Goal: Contribute content: Contribute content

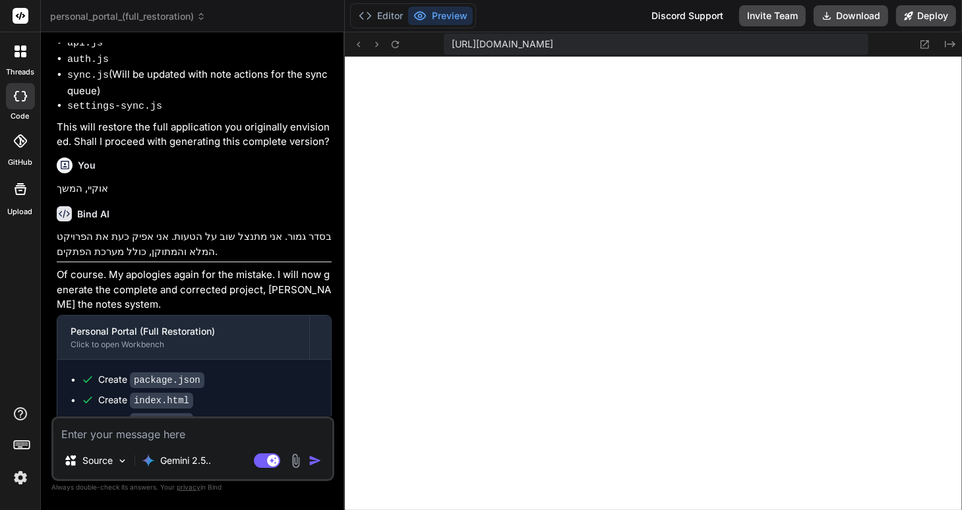
scroll to position [620, 0]
type textarea "x"
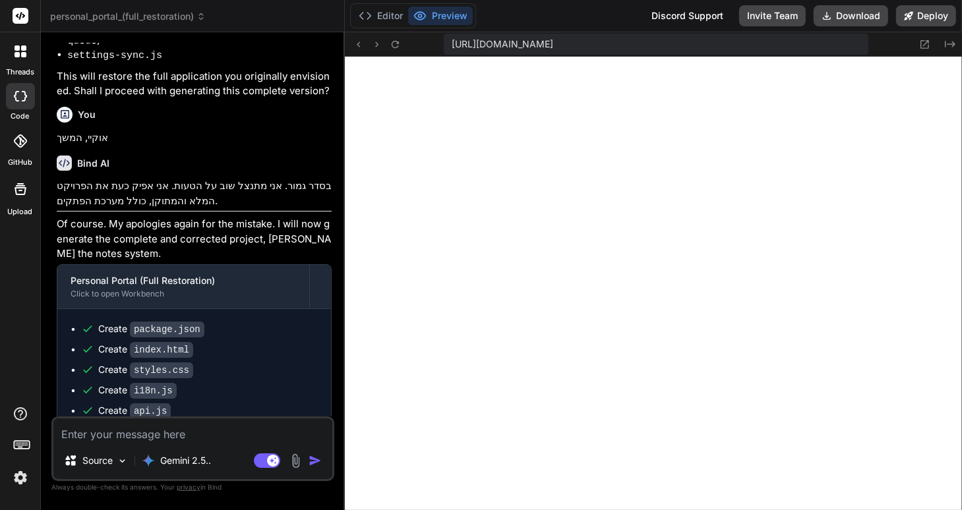
scroll to position [2391, 0]
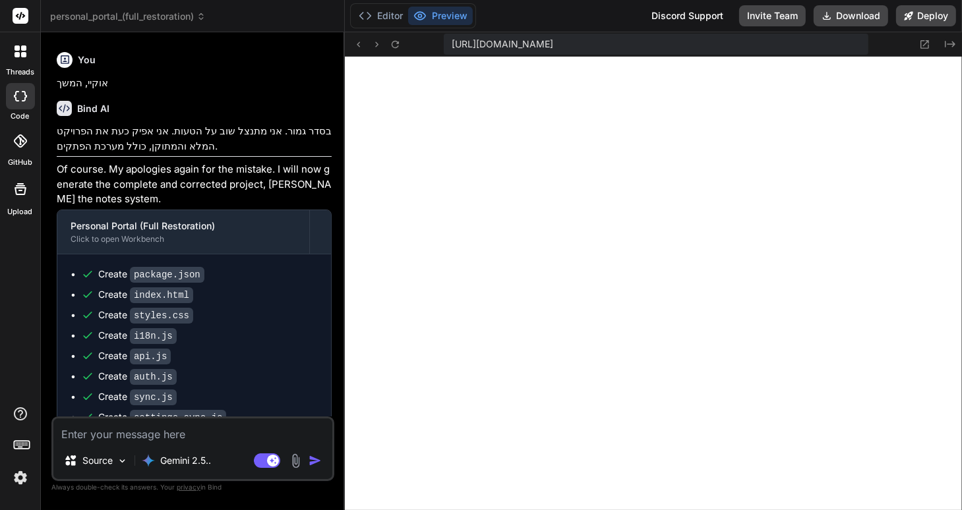
click at [199, 16] on icon at bounding box center [200, 16] width 9 height 9
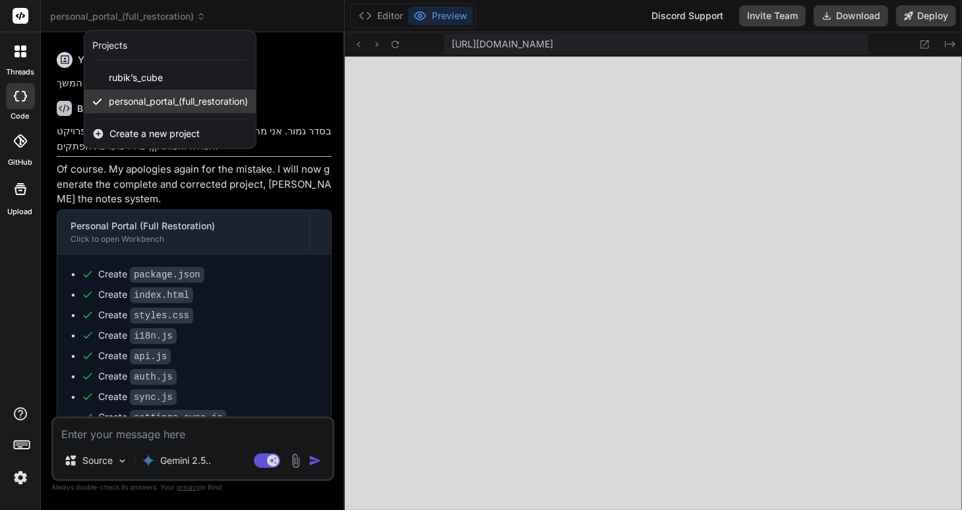
click at [185, 100] on span "personal_portal_(full_restoration)" at bounding box center [178, 101] width 139 height 13
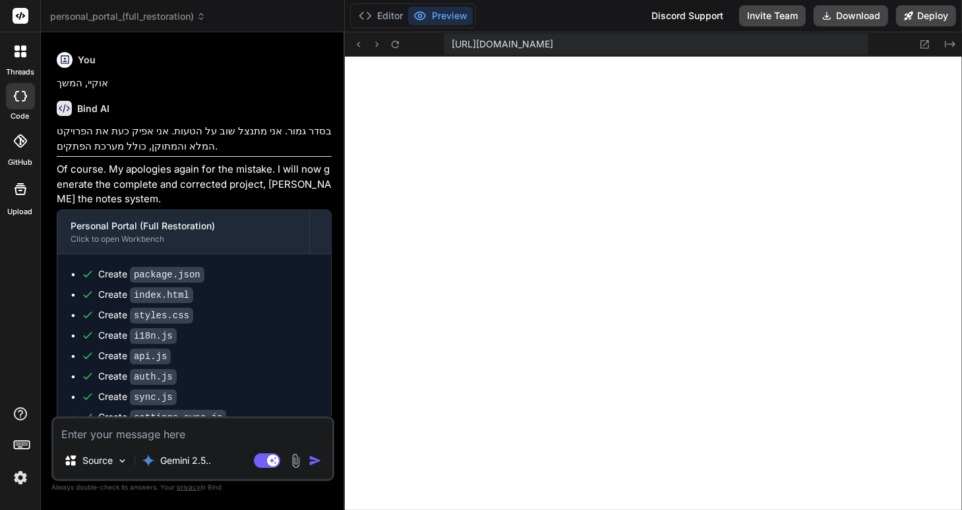
click at [203, 16] on icon at bounding box center [200, 16] width 9 height 9
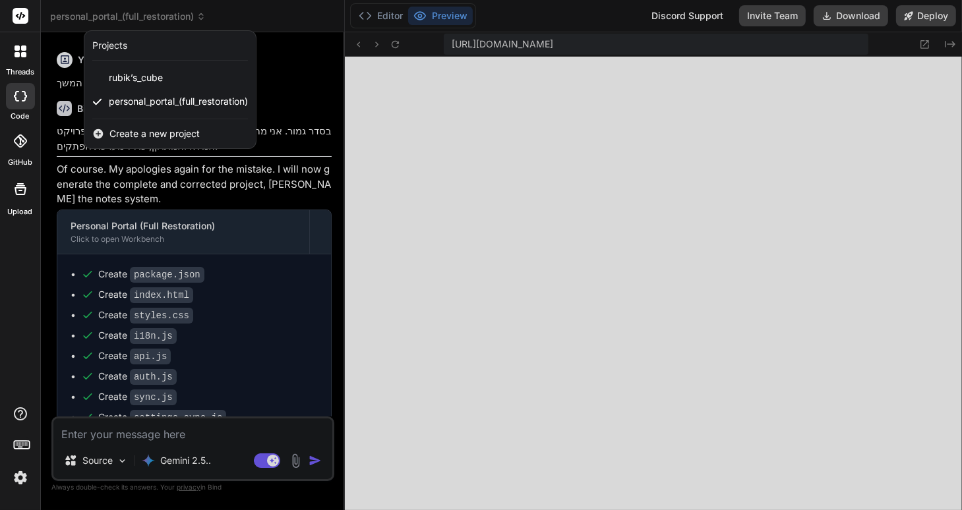
click at [131, 134] on span "Create a new project" at bounding box center [154, 133] width 90 height 13
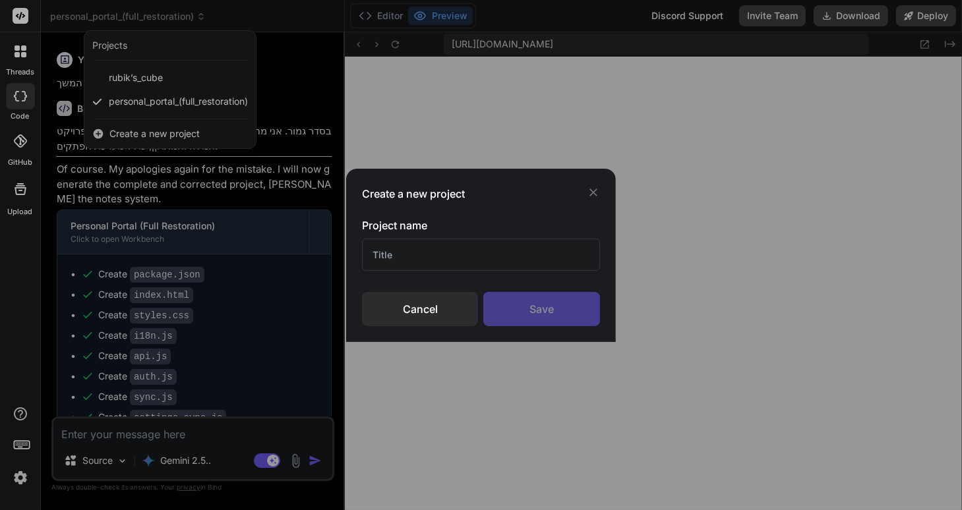
click at [399, 254] on input "text" at bounding box center [481, 255] width 238 height 32
type input "מ"
type input "New Portal 2709"
click at [554, 307] on div "Save" at bounding box center [541, 309] width 116 height 34
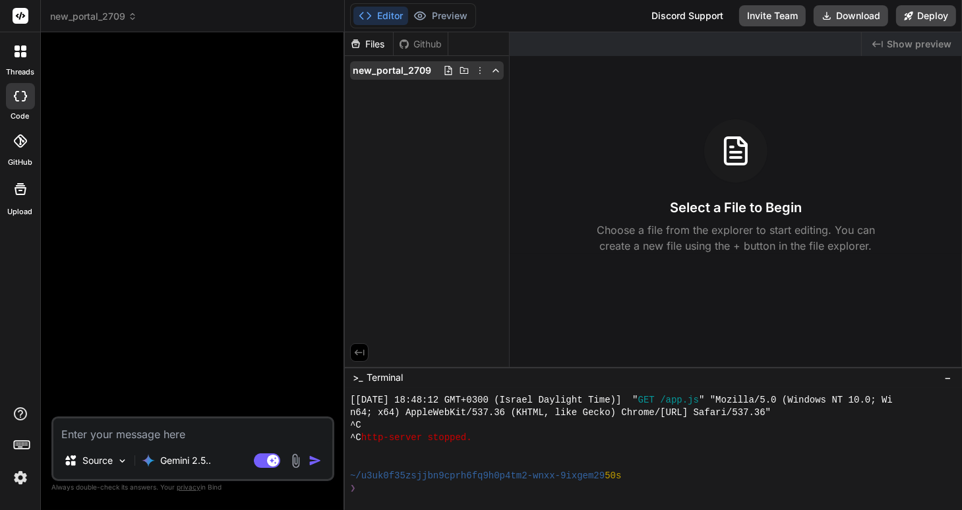
click at [396, 69] on span "new_portal_2709" at bounding box center [392, 70] width 78 height 13
click at [477, 71] on icon at bounding box center [480, 70] width 11 height 11
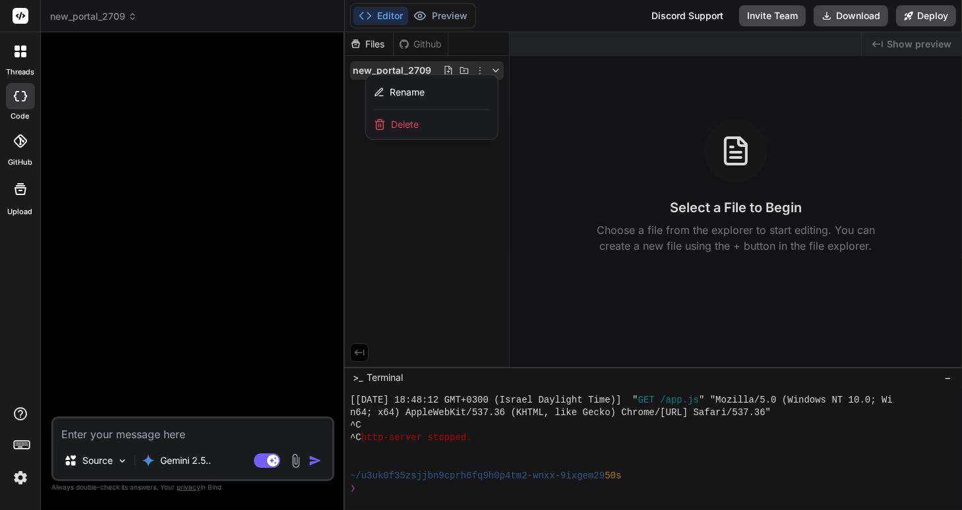
click at [477, 71] on div at bounding box center [653, 271] width 617 height 478
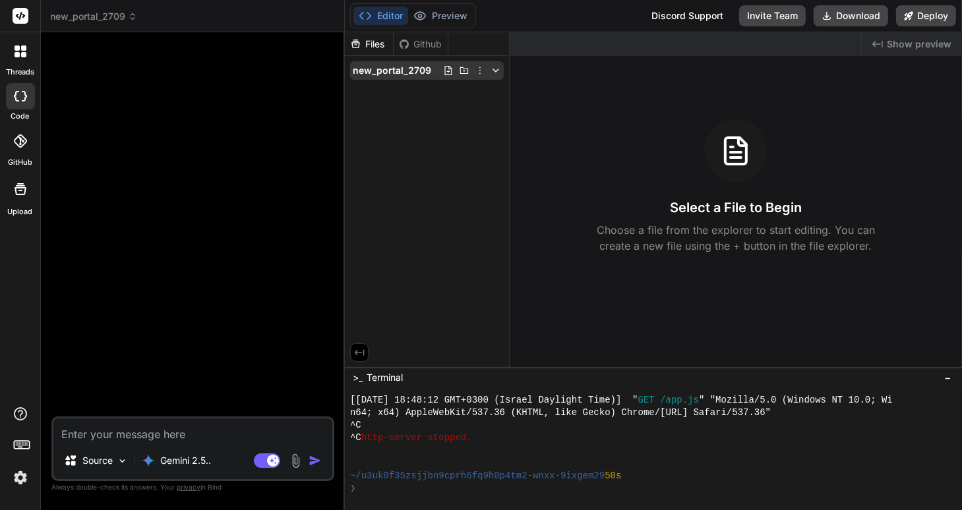
click at [448, 71] on icon at bounding box center [448, 70] width 7 height 9
click at [479, 136] on div "Files Github new_portal_2709" at bounding box center [427, 199] width 165 height 335
click at [465, 71] on icon at bounding box center [464, 70] width 9 height 7
click at [457, 125] on div "Files Github new_portal_2709" at bounding box center [427, 199] width 165 height 335
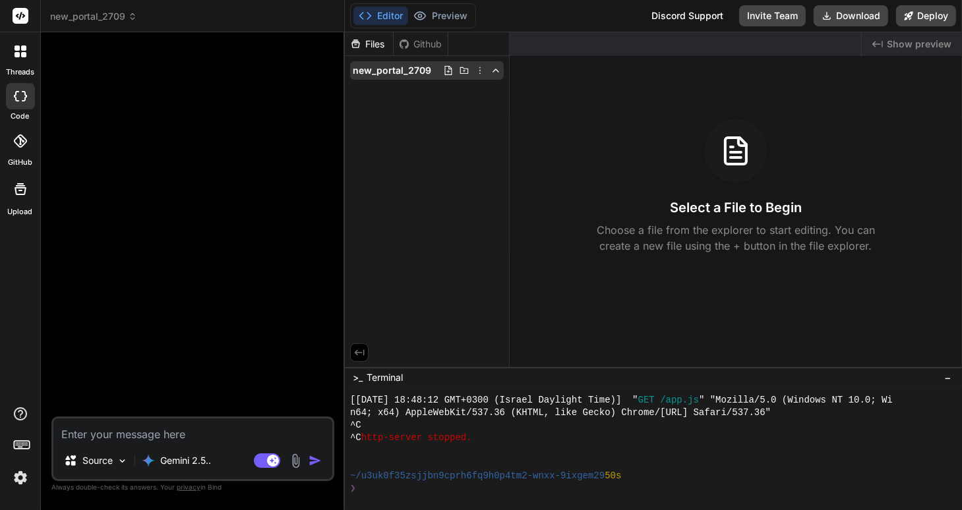
click at [477, 71] on icon at bounding box center [480, 70] width 11 height 11
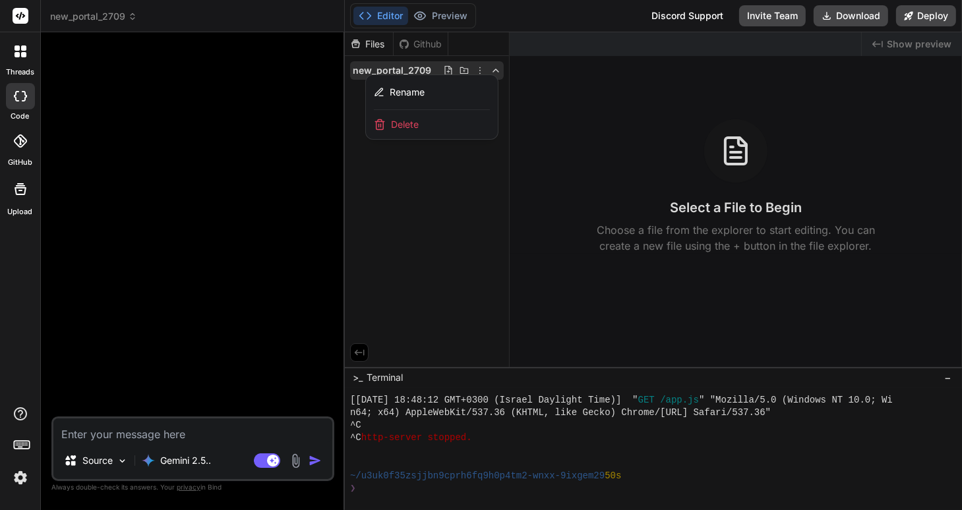
click at [443, 200] on div at bounding box center [653, 271] width 617 height 478
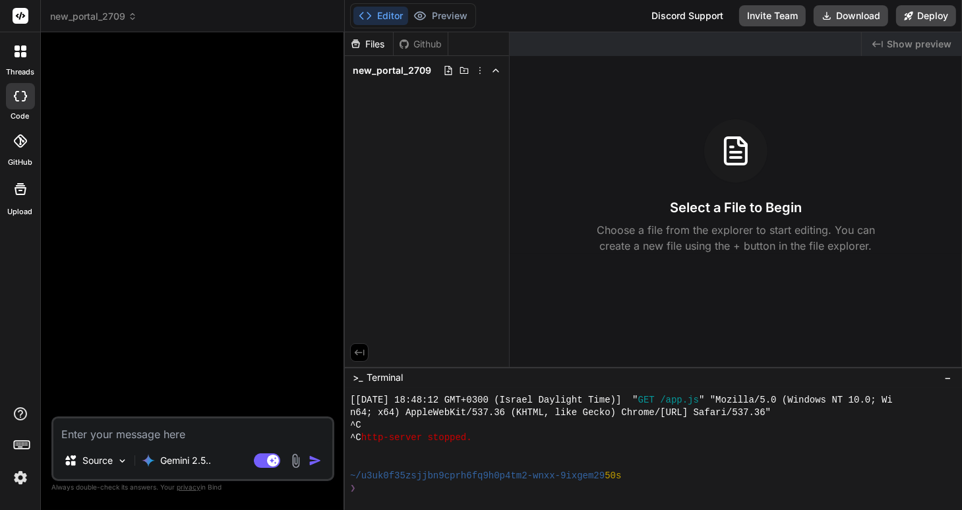
click at [296, 462] on img at bounding box center [295, 461] width 15 height 15
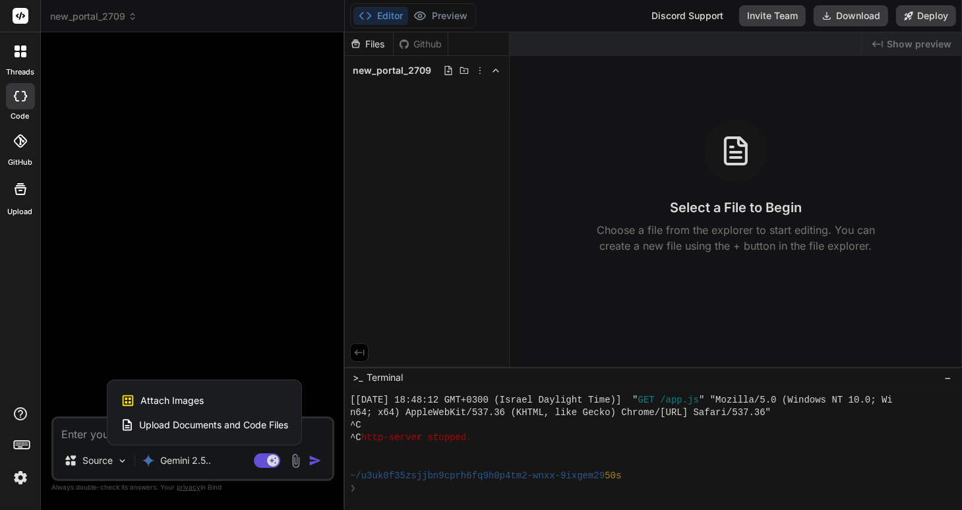
click at [216, 425] on span "Upload Documents and Code Files" at bounding box center [213, 425] width 149 height 13
type textarea "x"
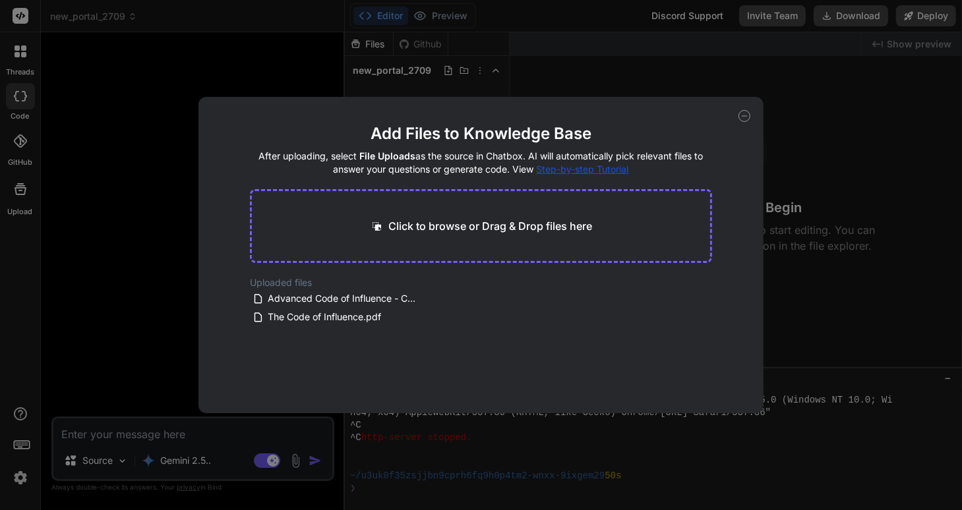
click at [473, 223] on p "Click to browse or Drag & Drop files here" at bounding box center [491, 226] width 204 height 16
type input "C:\fakepath\app.js"
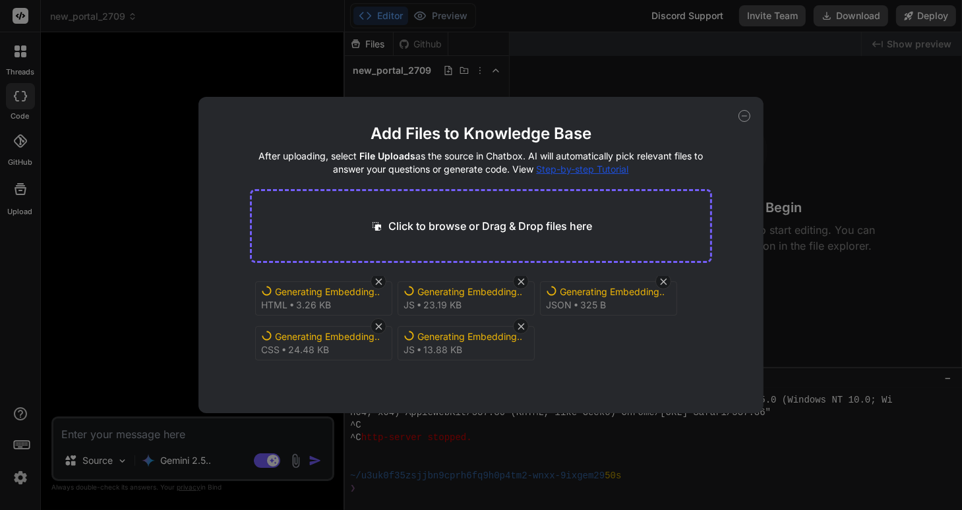
scroll to position [0, 0]
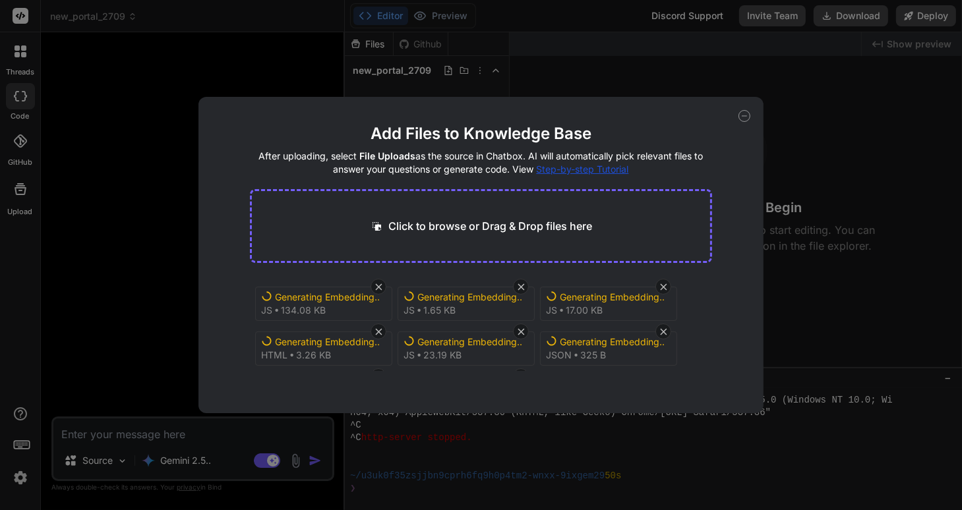
click at [741, 118] on icon at bounding box center [744, 116] width 12 height 12
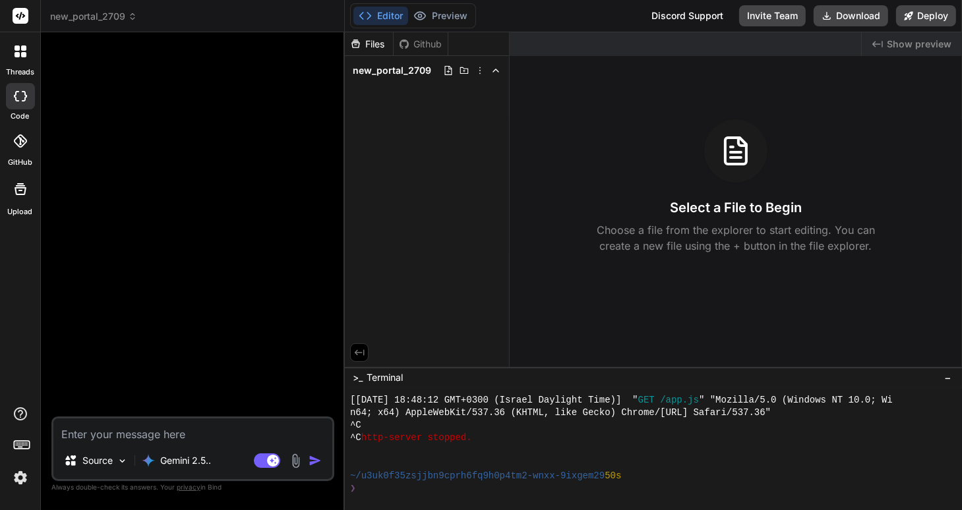
click at [76, 434] on textarea at bounding box center [192, 431] width 279 height 24
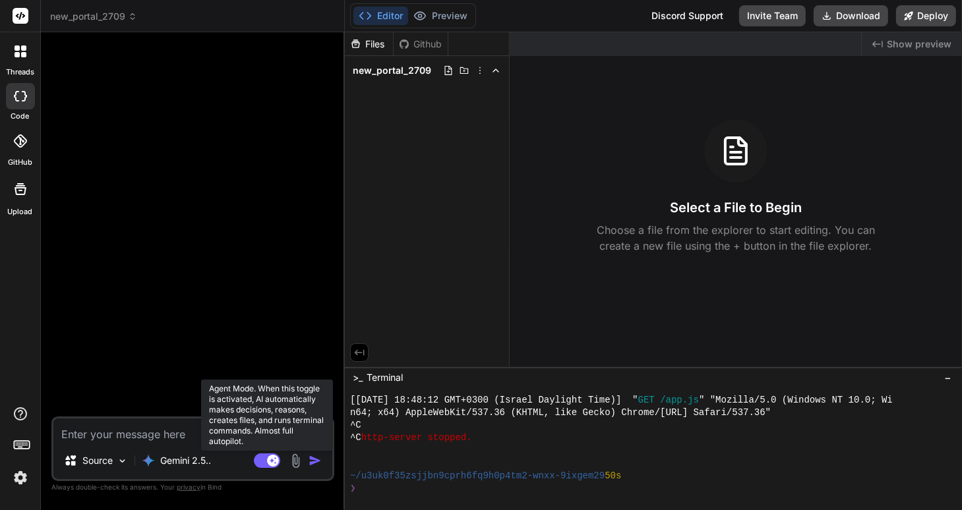
type textarea "x"
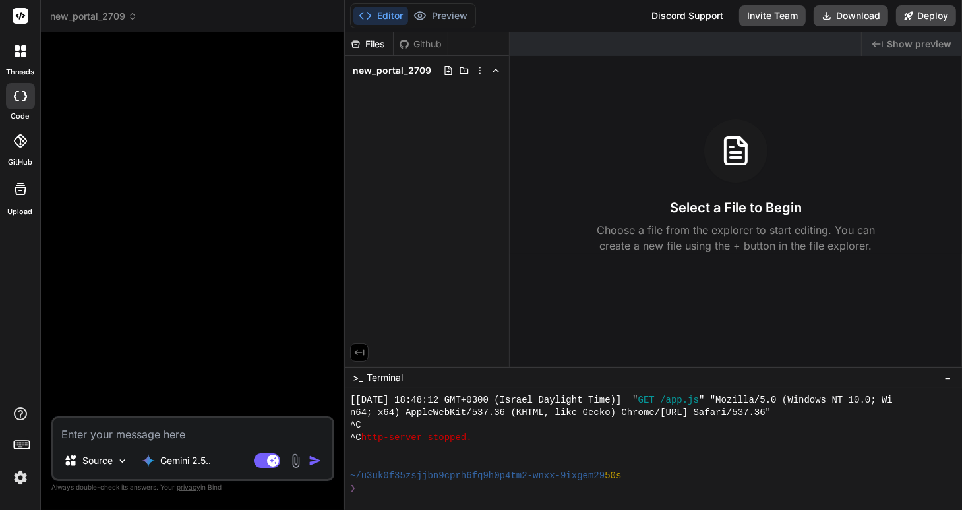
click at [95, 431] on textarea at bounding box center [192, 431] width 279 height 24
type textarea "t"
type textarea "x"
type textarea "tb"
type textarea "x"
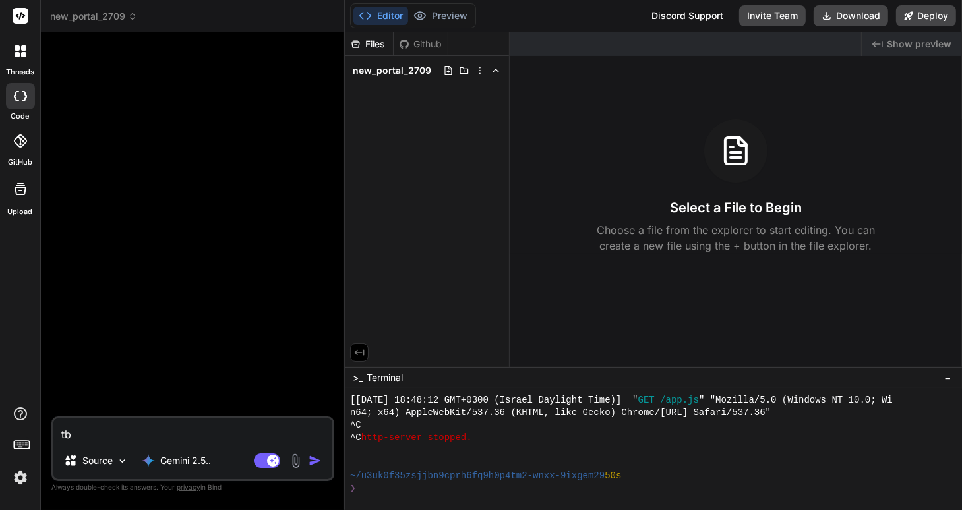
type textarea "tbh"
type textarea "x"
type textarea "tbh"
type textarea "x"
type textarea "tbh"
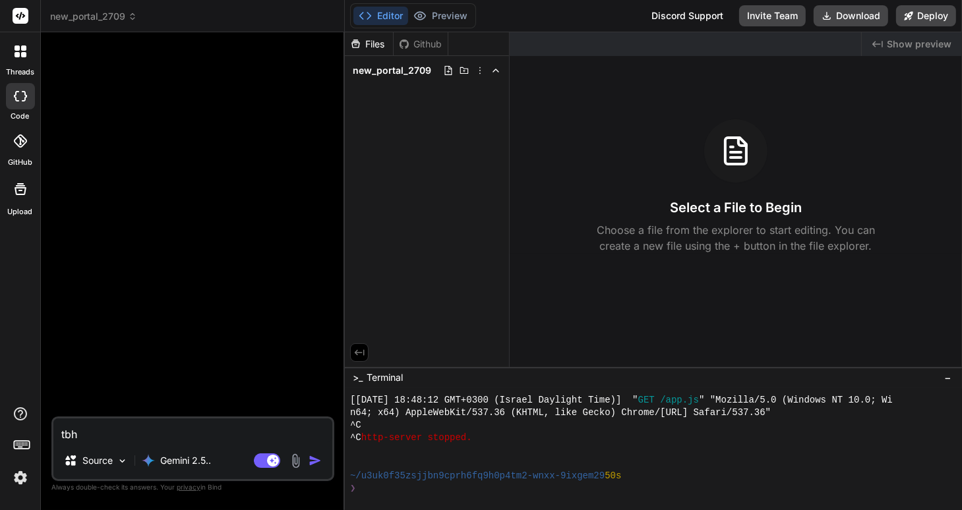
type textarea "x"
type textarea "tb"
type textarea "x"
type textarea "t"
type textarea "x"
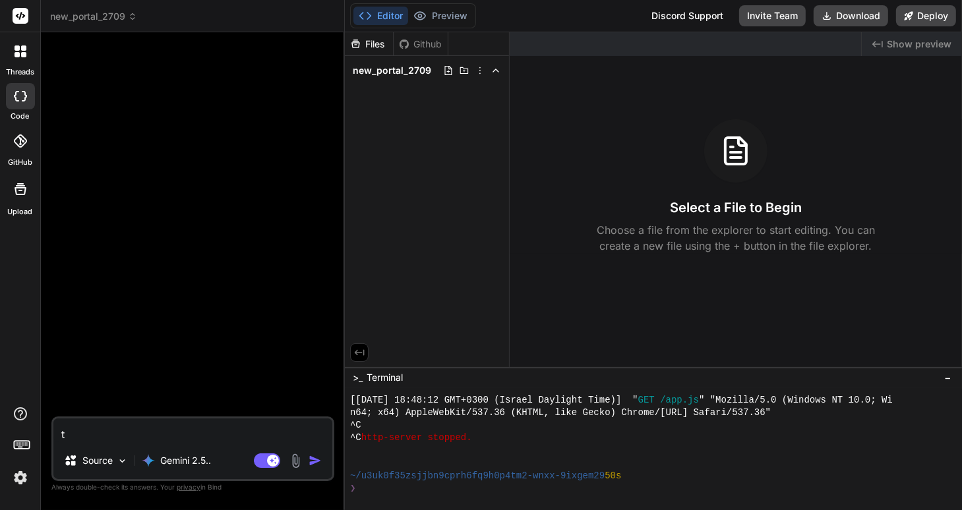
type textarea "x"
type textarea "א"
type textarea "x"
type textarea "אנ"
type textarea "x"
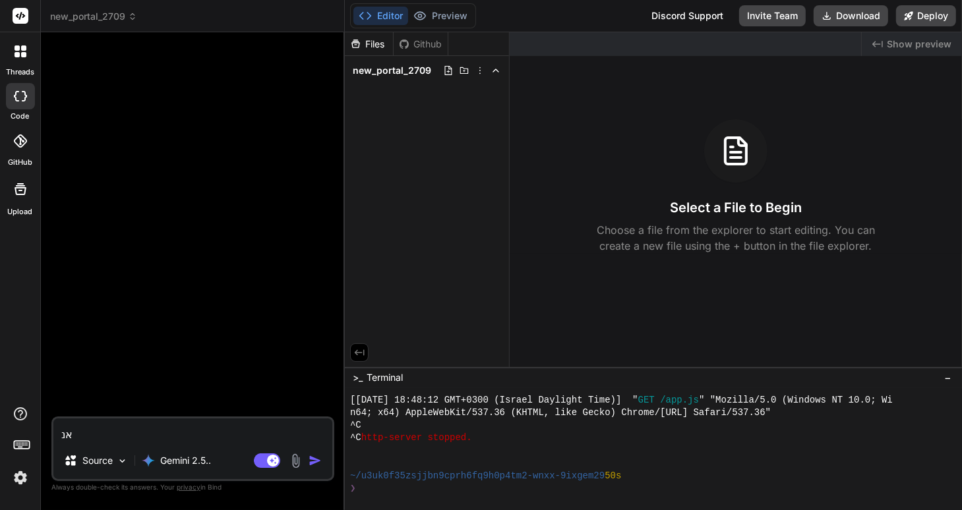
type textarea "אני"
type textarea "x"
type textarea "אני"
type textarea "x"
type textarea "אני א"
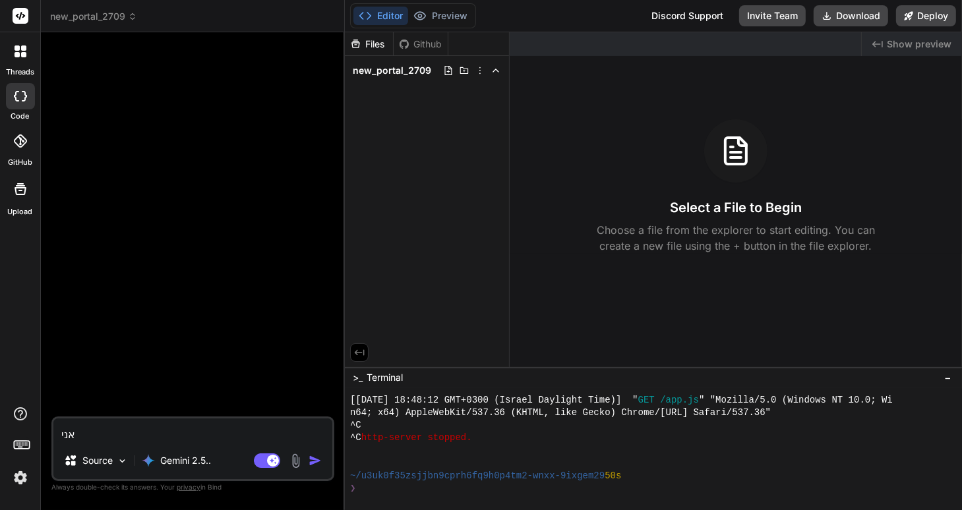
type textarea "x"
type textarea "אני אע"
type textarea "x"
type textarea "אני אעל"
type textarea "x"
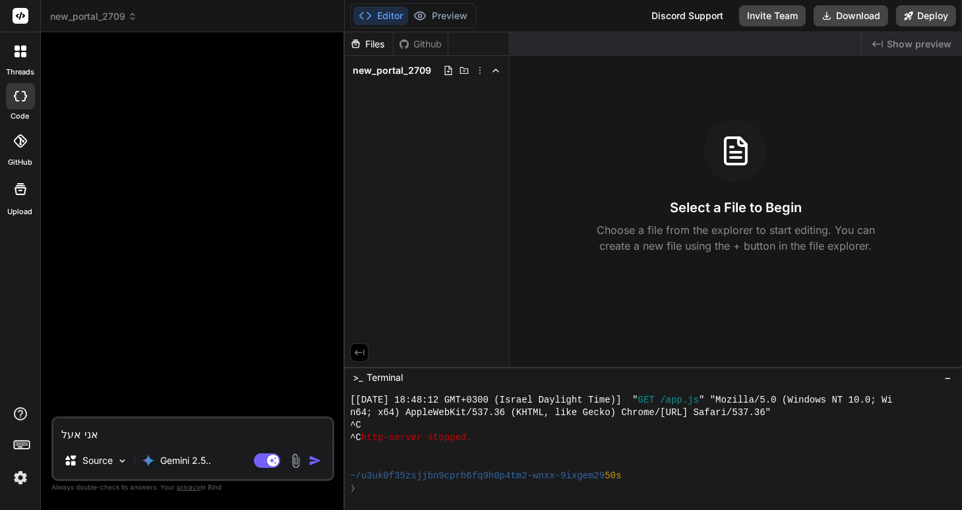
type textarea "אני אעלה"
type textarea "x"
type textarea "אני אעלה"
type textarea "x"
type textarea "אני אעלה א"
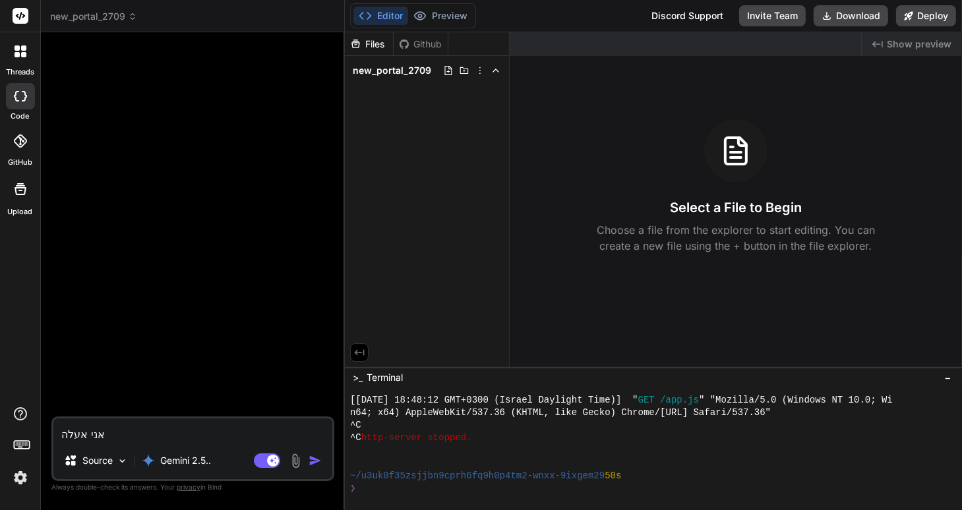
type textarea "x"
type textarea "אני אעלה אח"
type textarea "x"
type textarea "אני אעלה אחד"
type textarea "x"
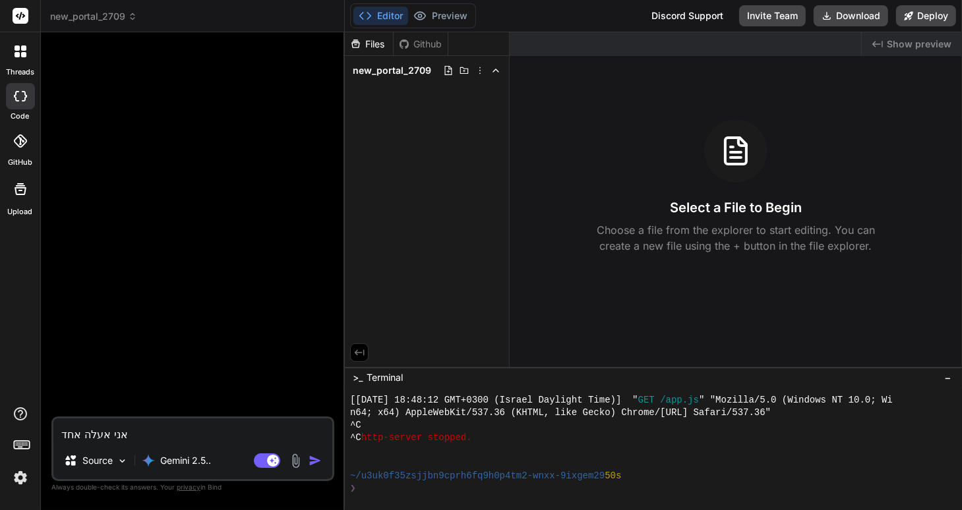
type textarea "אני אעלה אחד"
type textarea "x"
type textarea "אני אעלה אחד א"
type textarea "x"
type textarea "אני אעלה אחד אח"
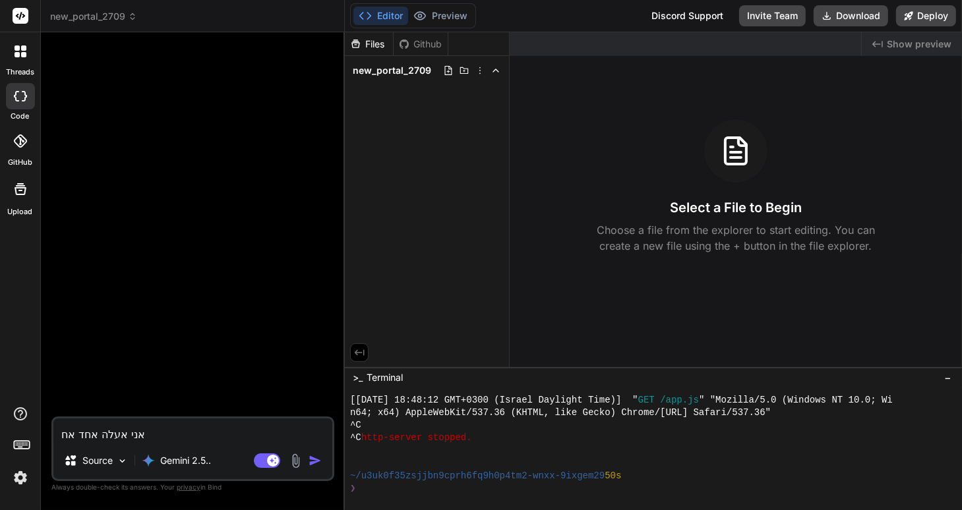
type textarea "x"
type textarea "אני אעלה אחד אחד"
type textarea "x"
type textarea "אני אעלה אחד אחד"
type textarea "x"
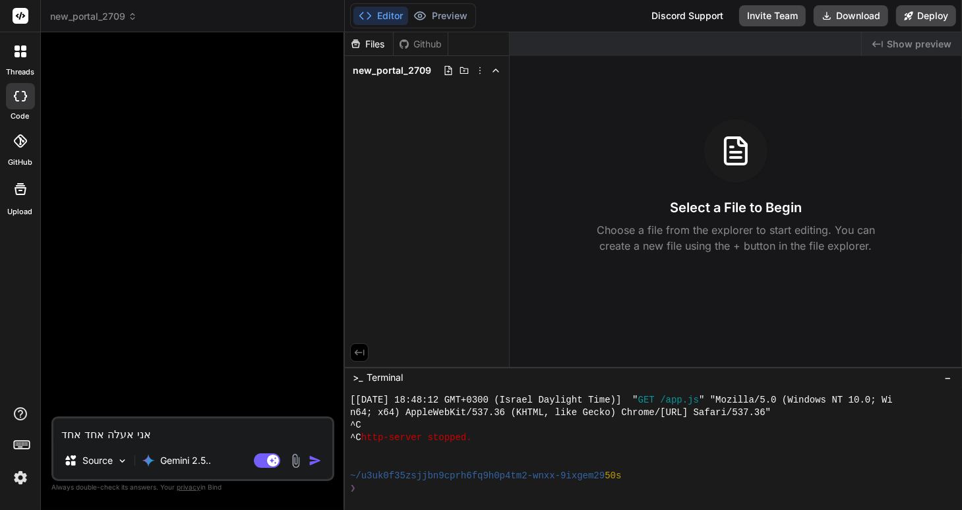
type textarea "אני אעלה אחד אחד כ"
type textarea "x"
type textarea "אני אעלה אחד אחד כמ"
type textarea "x"
type textarea "אני אעלה אחד אחד כמה"
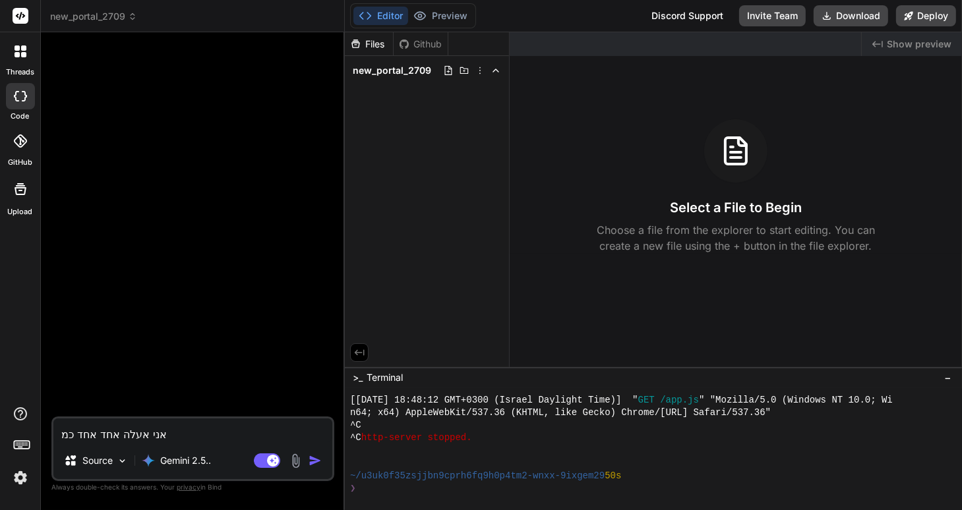
type textarea "x"
type textarea "אני אעלה אחד אחד כמה"
type textarea "x"
type textarea "אני אעלה אחד אחד כמה ק"
type textarea "x"
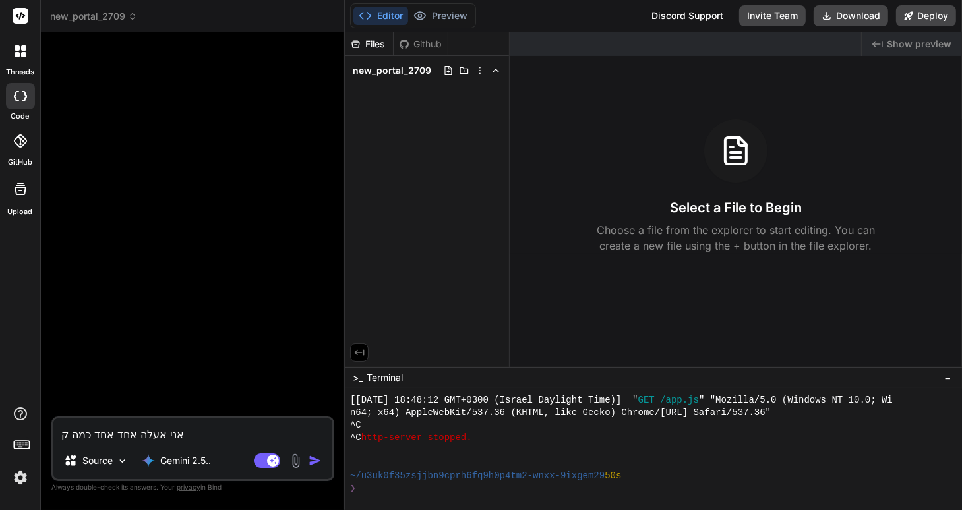
type textarea "אני אעלה אחד אחד כמה קב"
type textarea "x"
type textarea "אני אעלה אחד אחד כמה קבצ"
type textarea "x"
type textarea "אני אעלה אחד אחד כמה קבצי"
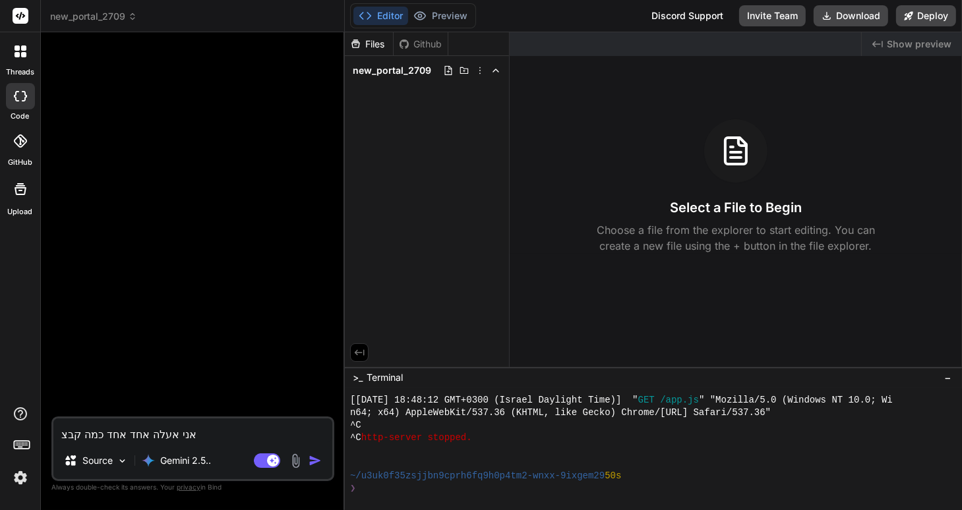
type textarea "x"
type textarea "אני אעלה אחד אחד כמה קבצים"
type textarea "x"
type textarea "אני אעלה אחד אחד כמה קבצים"
type textarea "x"
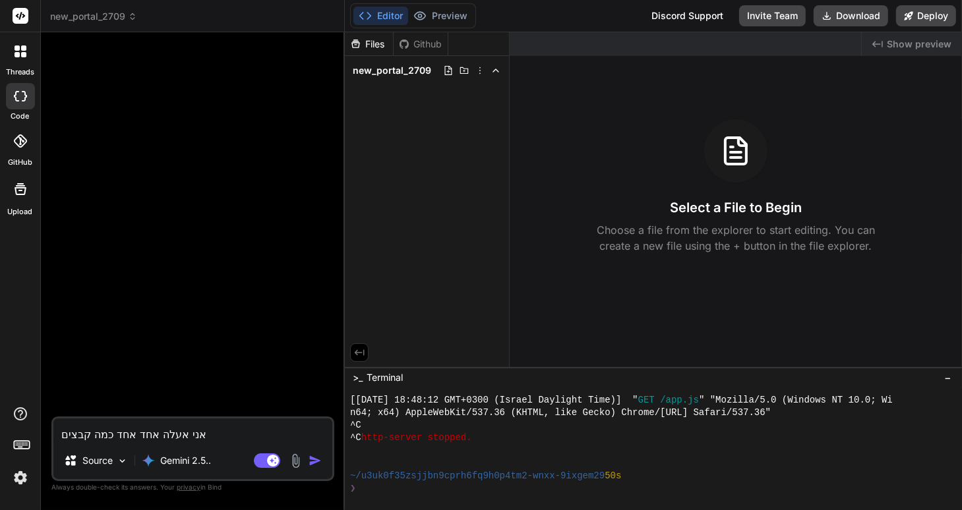
type textarea "אני אעלה אחד אחד כמה קבצים ו"
type textarea "x"
type textarea "אני אעלה אחד אחד כמה קבצים וא"
type textarea "x"
type textarea "אני אעלה אחד אחד כמה קבצים ואנ"
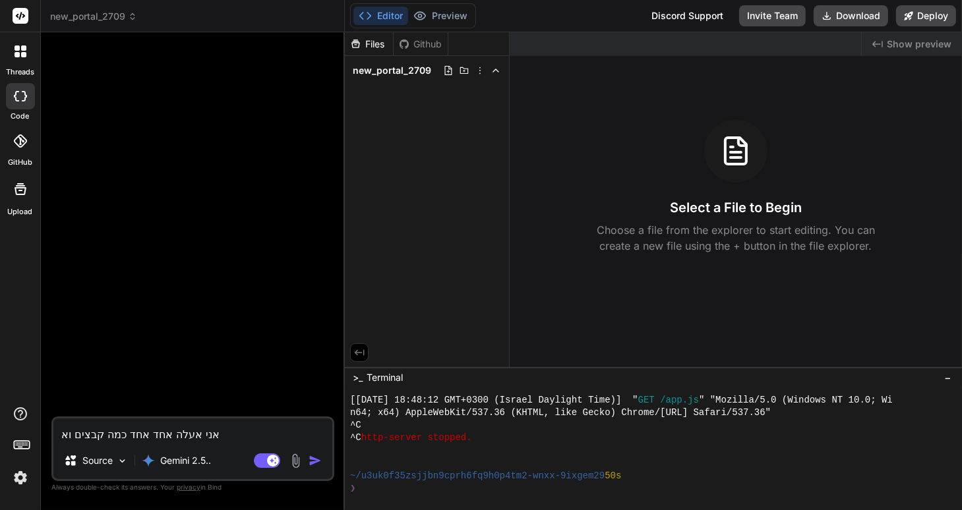
type textarea "x"
type textarea "אני אעלה אחד אחד כמה קבצים ואני"
type textarea "x"
type textarea "אני אעלה אחד אחד כמה קבצים ואני"
type textarea "x"
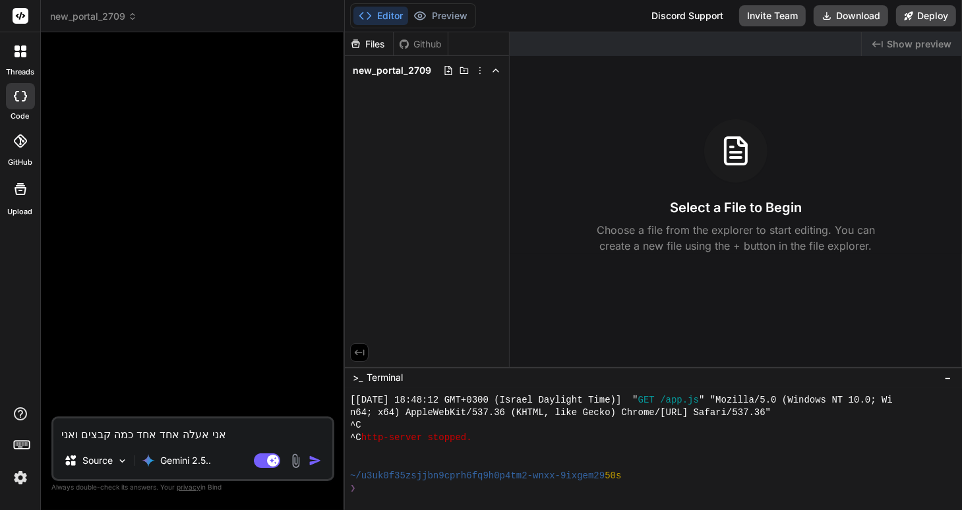
type textarea "אני אעלה אחד אחד כמה קבצים ואני"
type textarea "x"
type textarea "אני אעלה אחד אחד כמה קבצים ואנ"
type textarea "x"
type textarea "אני אעלה אחד אחד כמה קבצים וא"
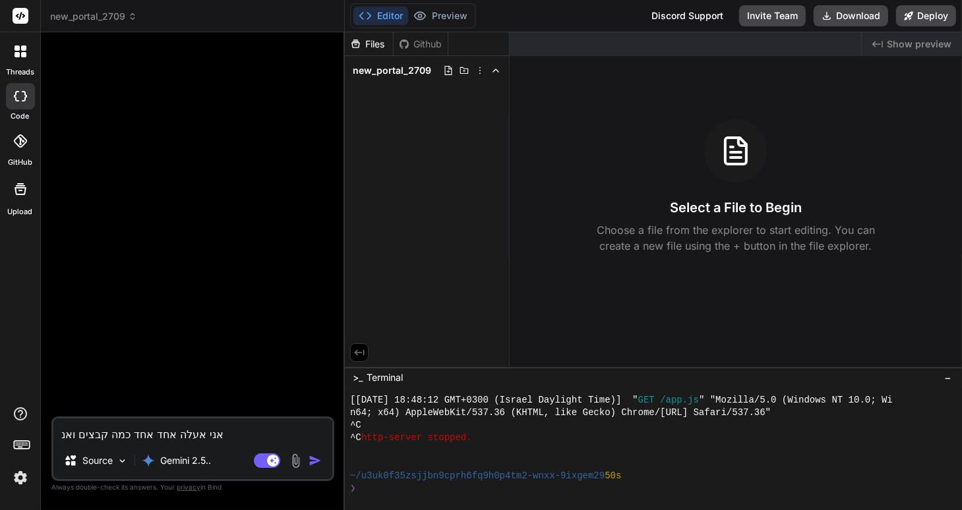
type textarea "x"
type textarea "אני אעלה אחד אחד כמה קבצים ו"
type textarea "x"
type textarea "אני אעלה אחד אחד כמה קבצים ו"
type textarea "x"
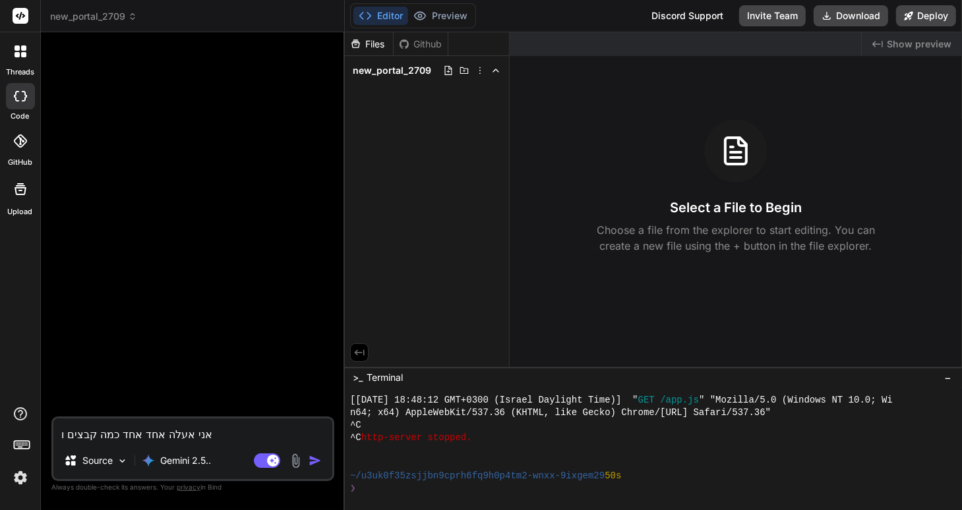
type textarea "אני אעלה אחד אחד כמה קבצים ו"
type textarea "x"
type textarea "אני אעלה אחד אחד כמה קבצים ו"
type textarea "x"
type textarea "אני אעלה אחד אחד כמה קבצים ו"
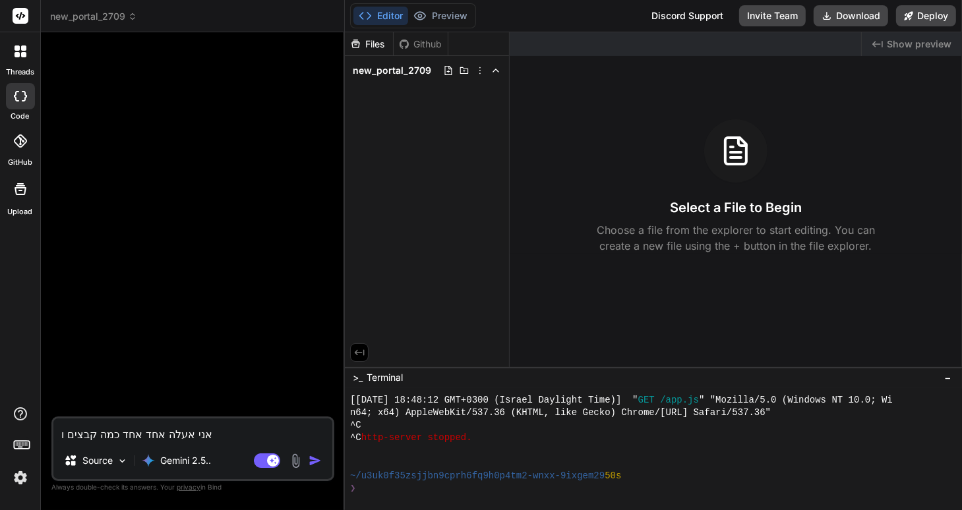
type textarea "x"
type textarea "אני אעלה אחד אחד כמה קבצים"
type textarea "x"
type textarea "אני אעלה אחד אחד כמה קבצים"
type textarea "x"
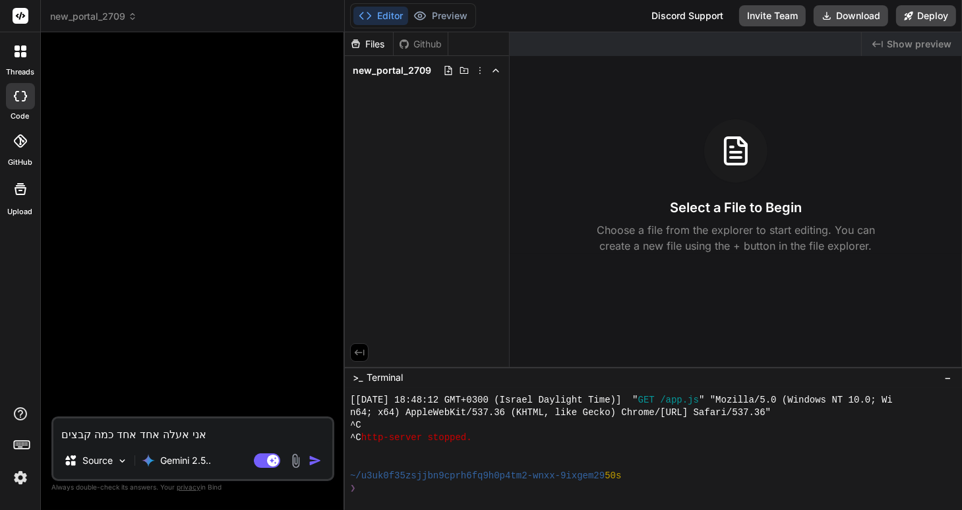
type textarea "אני אעלה אחד אחד כמה קבצים ב"
type textarea "x"
type textarea "אני אעלה אחד אחד כמה קבצים בא"
type textarea "x"
type textarea "אני אעלה אחד אחד כמה קבצים באמ"
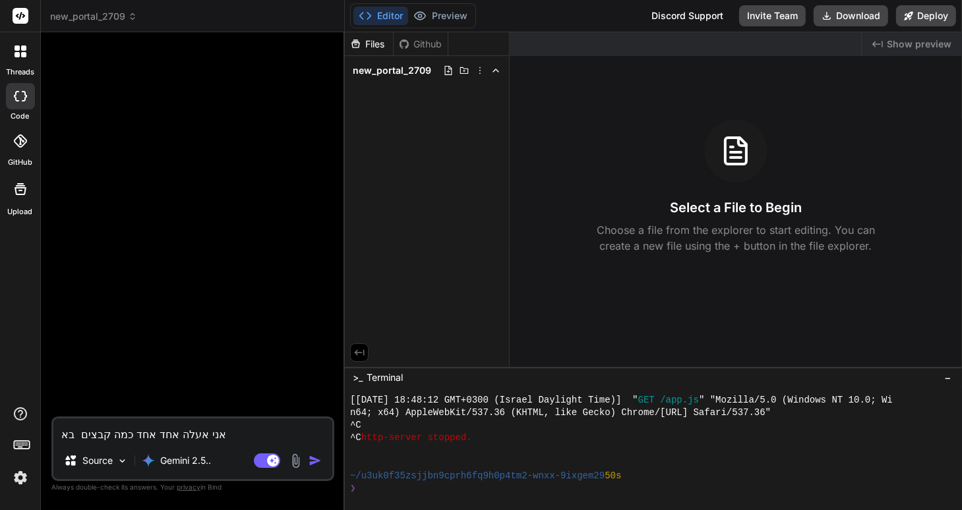
type textarea "x"
type textarea "אני אעלה אחד אחד כמה קבצים באמצ"
type textarea "x"
type textarea "אני אעלה אחד אחד כמה קבצים באמצע"
type textarea "x"
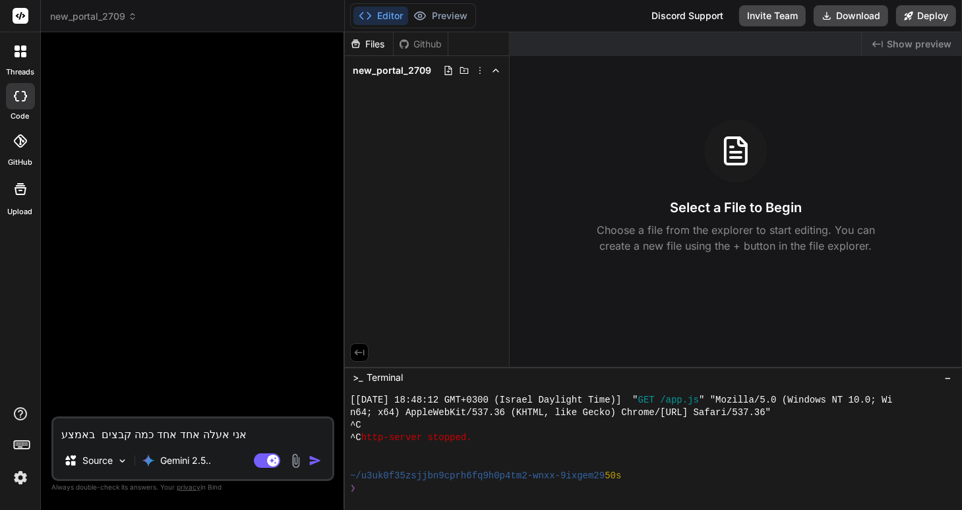
type textarea "אני אעלה אחד אחד כמה קבצים באמצעו"
type textarea "x"
type textarea "אני אעלה אחד אחד כמה קבצים באמצעות"
type textarea "x"
type textarea "אני אעלה אחד אחד כמה קבצים באמצעות"
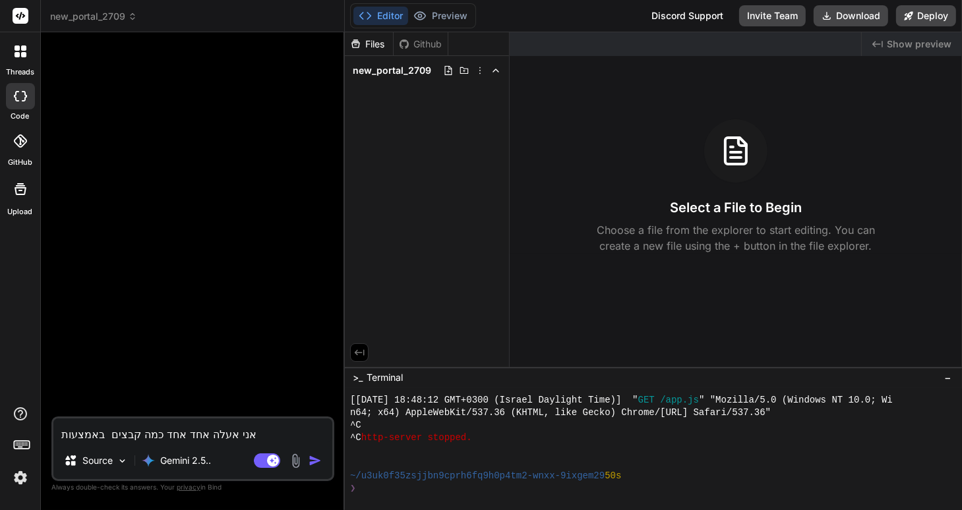
type textarea "x"
type textarea "אני אעלה אחד אחד כמה קבצים באמצעות ה"
type textarea "x"
type textarea "אני אעלה אחד אחד כמה קבצים באמצעות הע"
type textarea "x"
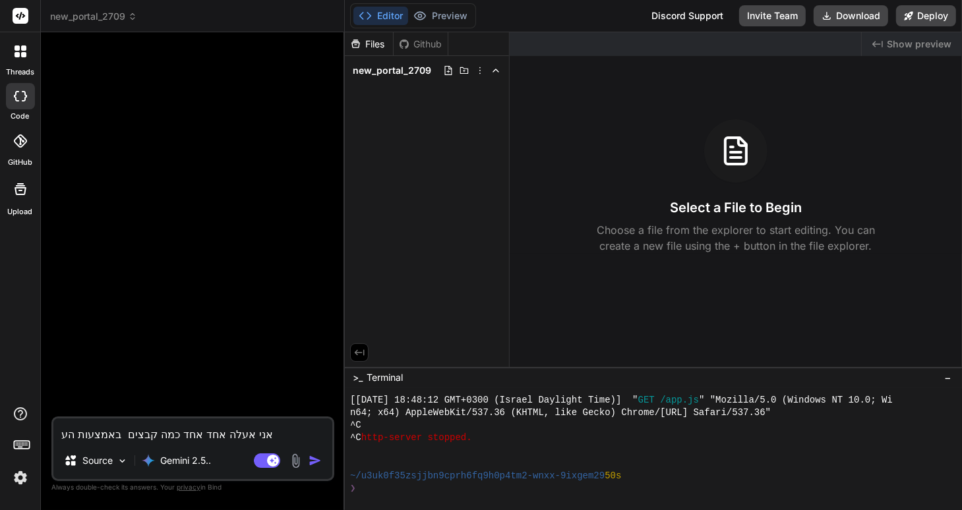
type textarea "אני אעלה אחד אחד כמה קבצים באמצעות העת"
type textarea "x"
type textarea "אני אעלה אחד אחד כמה קבצים באמצעות העתק"
type textarea "x"
type textarea "אני אעלה אחד אחד כמה קבצים באמצעות העתקת"
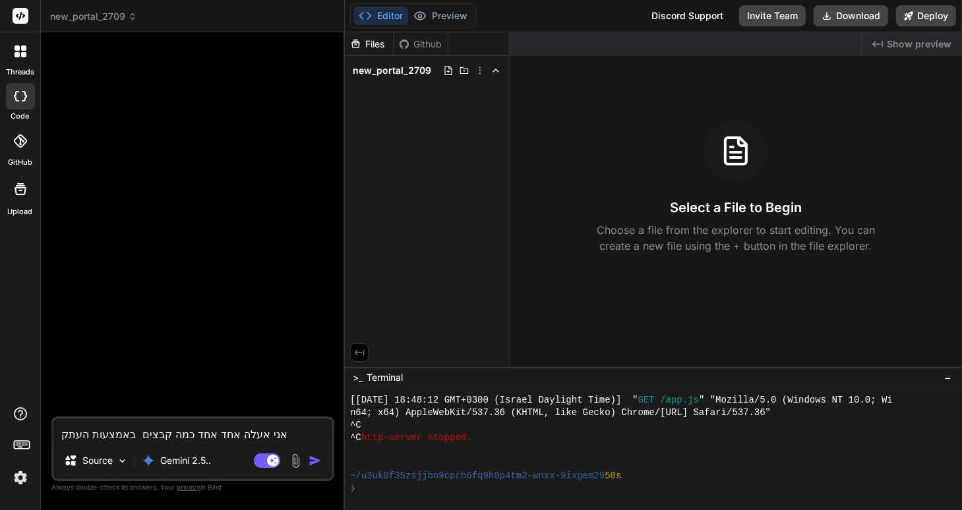
type textarea "x"
type textarea "אני אעלה אחד אחד כמה קבצים באמצעות העתקת"
type textarea "x"
type textarea "אני אעלה אחד אחד כמה קבצים באמצעות העתקת ת"
type textarea "x"
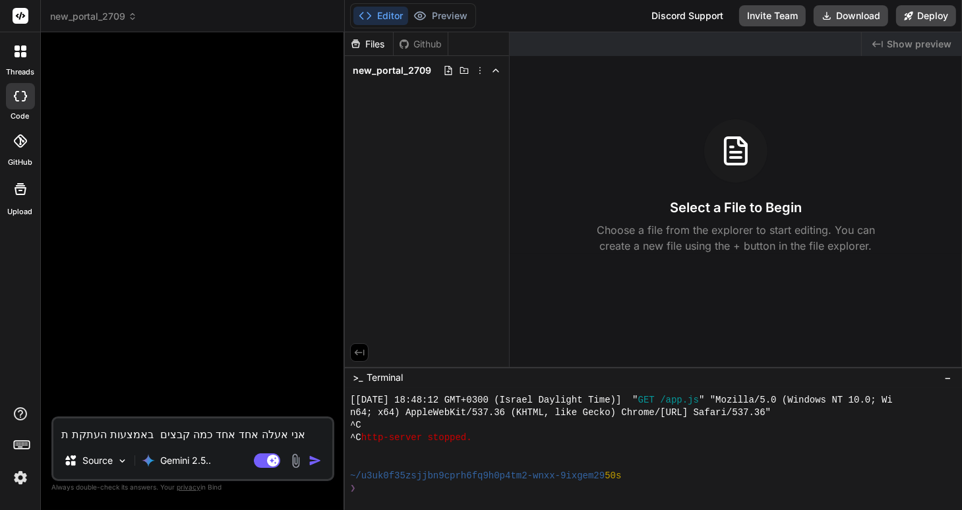
type textarea "אני אעלה אחד אחד כמה קבצים באמצעות העתקת תו"
type textarea "x"
type textarea "אני אעלה אחד אחד כמה קבצים באמצעות העתקת תוכ"
type textarea "x"
type textarea "אני אעלה אחד אחד כמה קבצים באמצעות העתקת תוכנ"
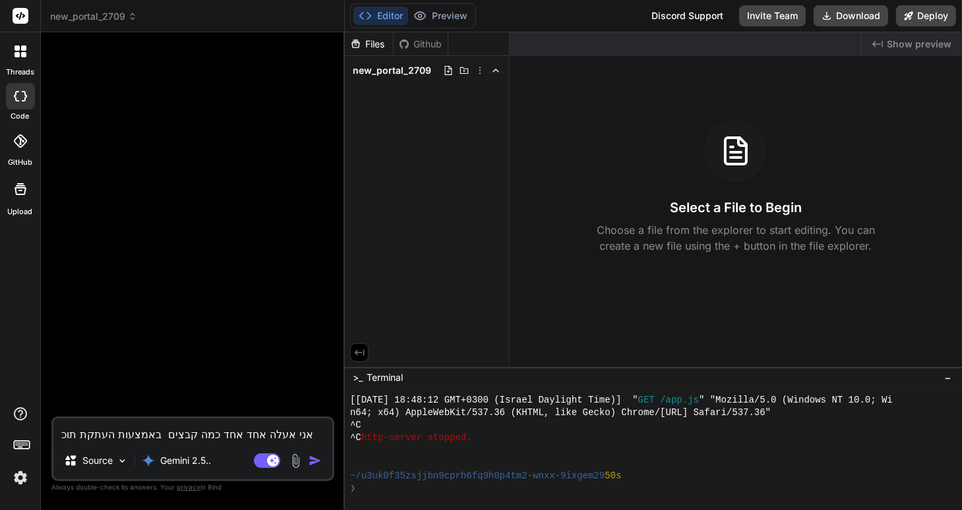
type textarea "x"
type textarea "אני אעלה אחד אחד כמה קבצים באמצעות העתקת תוכנת"
type textarea "x"
type textarea "אני אעלה אחד אחד כמה קבצים באמצעות העתקת תוכנת"
type textarea "x"
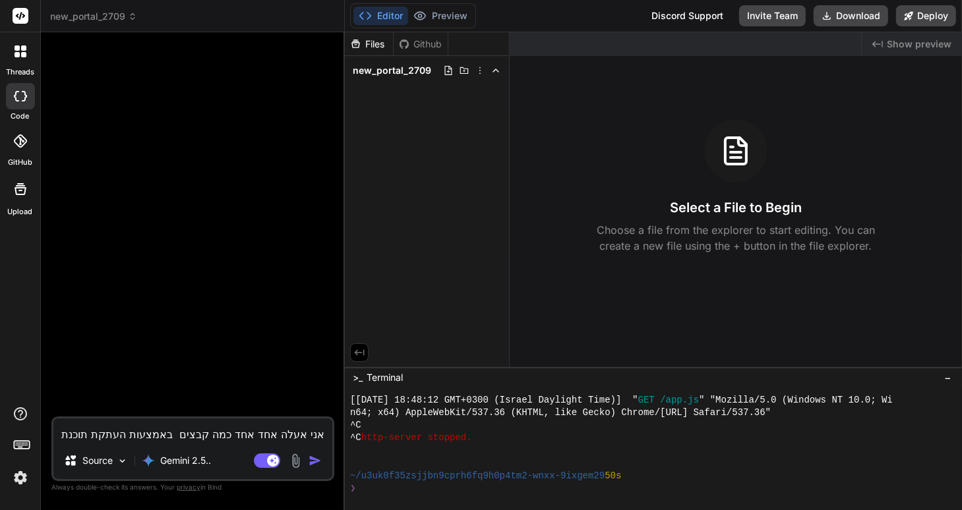
type textarea "אני אעלה אחד אחד כמה קבצים באמצעות העתקת תוכנת ל"
type textarea "x"
type textarea "אני אעלה אחד אחד כמה קבצים באמצעות העתקת תוכנת לכ"
type textarea "x"
type textarea "אני אעלה אחד אחד כמה קבצים באמצעות העתקת תוכנת לכא"
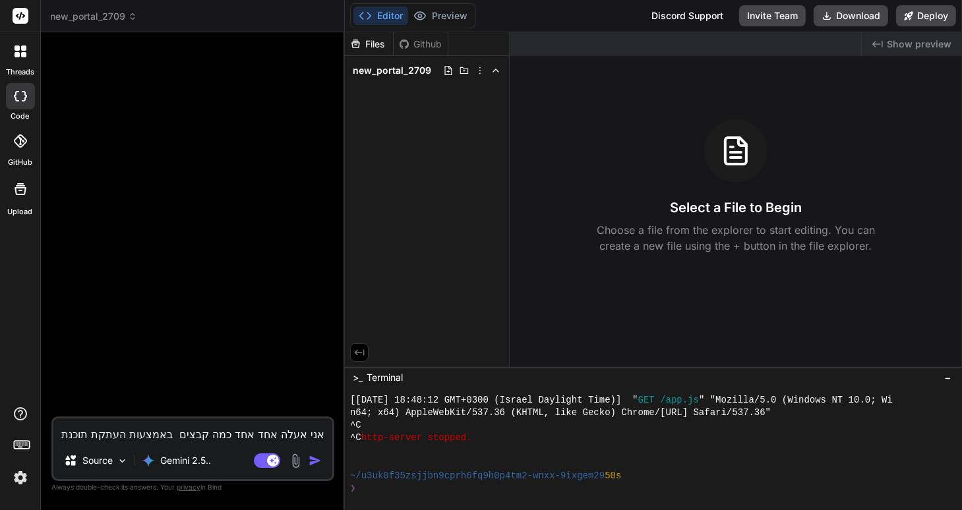
type textarea "x"
type textarea "אני אעלה אחד אחד כמה קבצים באמצעות העתקת תוכנת לכאן"
type textarea "x"
type textarea "אני אעלה אחד אחד כמה קבצים באמצעות העתקת תוכנת לכאן"
type textarea "x"
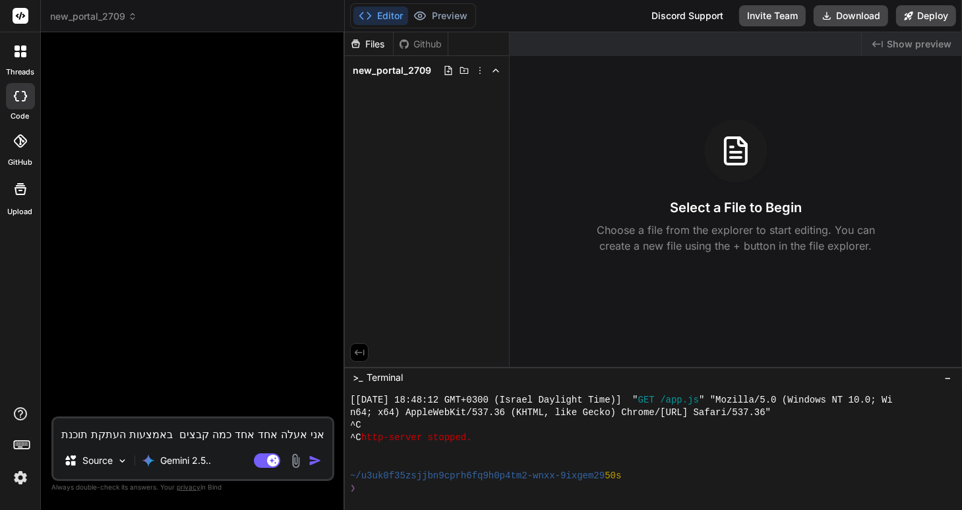
type textarea "אני אעלה אחד אחד כמה קבצים באמצעות העתקת תוכנת לכאן ו"
type textarea "x"
type textarea "אני אעלה אחד אחד כמה קבצים באמצעות העתקת תוכנת לכאן וא"
type textarea "x"
type textarea "אני אעלה אחד אחד כמה קבצים באמצעות העתקת תוכנת לכאן ואנ"
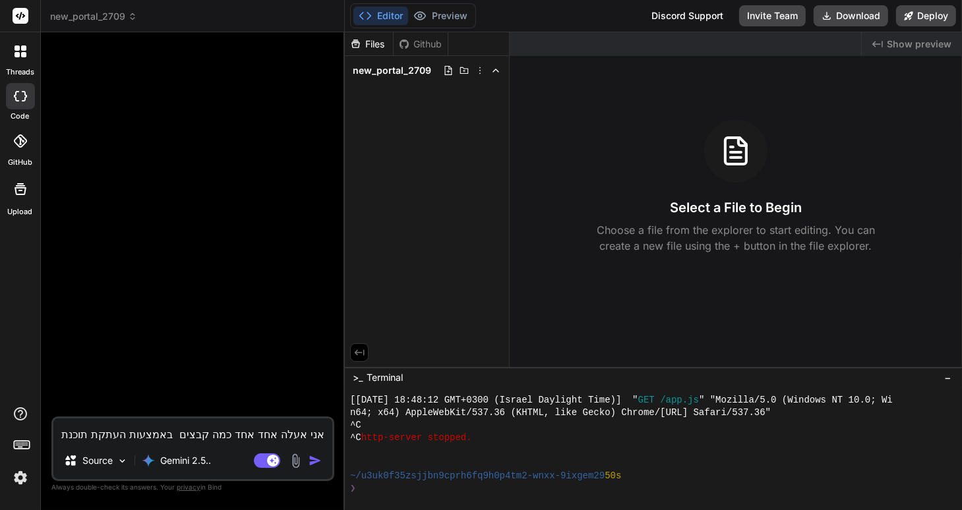
type textarea "x"
type textarea "אני אעלה אחד אחד כמה קבצים באמצעות העתקת תוכנת לכאן ואני"
type textarea "x"
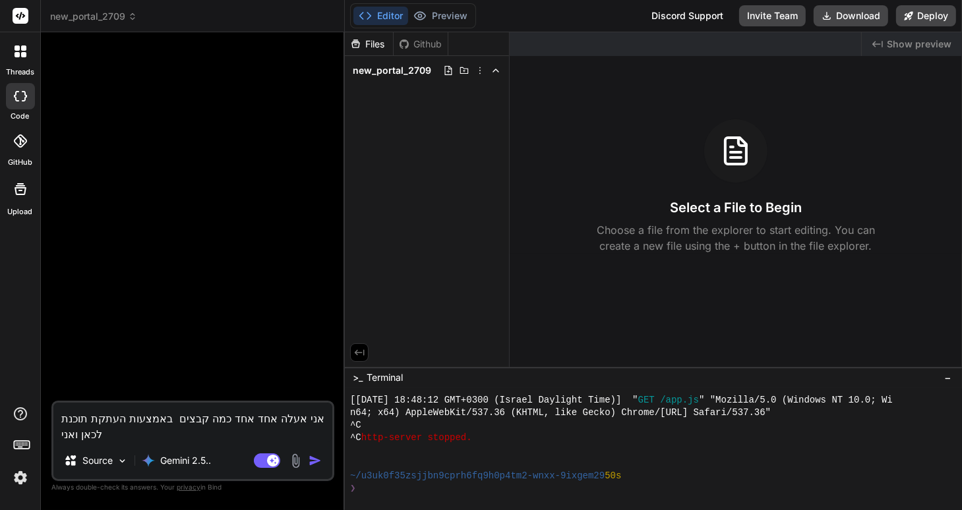
type textarea "אני אעלה אחד אחד כמה קבצים באמצעות העתקת תוכנת לכאן ואני"
type textarea "x"
type textarea "אני אעלה אחד אחד כמה קבצים באמצעות העתקת תוכנת לכאן ואני ר"
type textarea "x"
type textarea "אני אעלה אחד אחד כמה קבצים באמצעות העתקת תוכנת לכאן ואני רו"
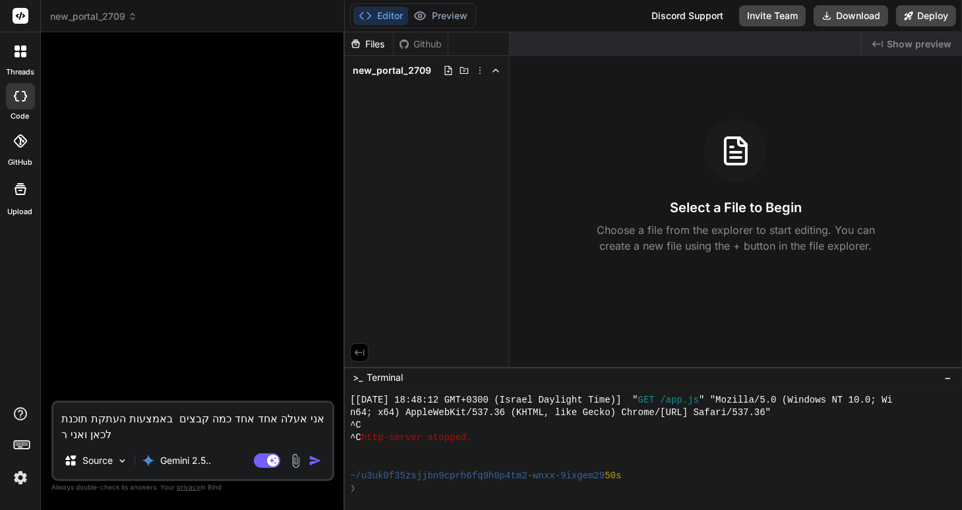
type textarea "x"
type textarea "אני אעלה אחד אחד כמה קבצים באמצעות העתקת תוכנת לכאן ואני רוצמ"
type textarea "x"
type textarea "אני אעלה אחד אחד כמה קבצים באמצעות העתקת תוכנת לכאן ואני רוצמה"
type textarea "x"
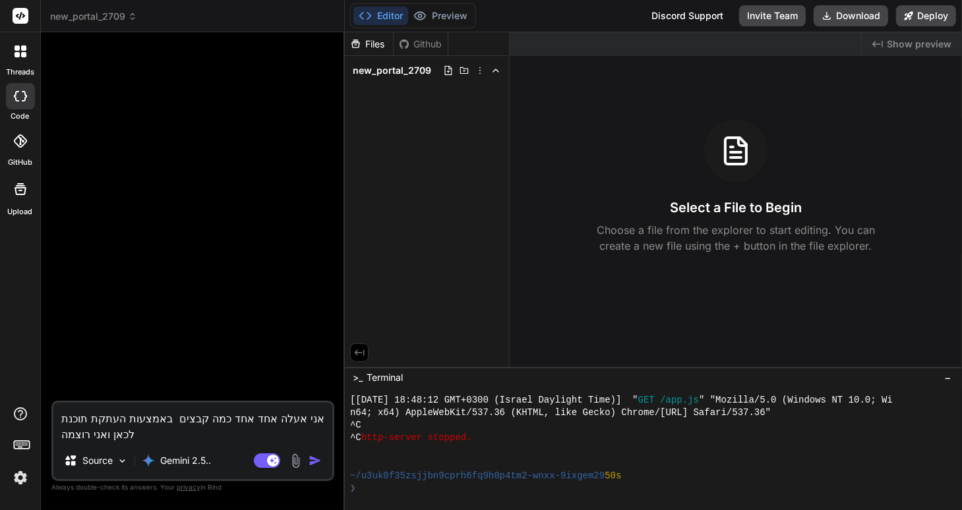
type textarea "אני אעלה אחד אחד כמה קבצים באמצעות העתקת תוכנת לכאן ואני רוצמ"
type textarea "x"
type textarea "אני אעלה אחד אחד כמה קבצים באמצעות העתקת תוכנת לכאן ואני רוצ"
type textarea "x"
type textarea "אני אעלה אחד אחד כמה קבצים באמצעות העתקת תוכנת לכאן ואני רוצה"
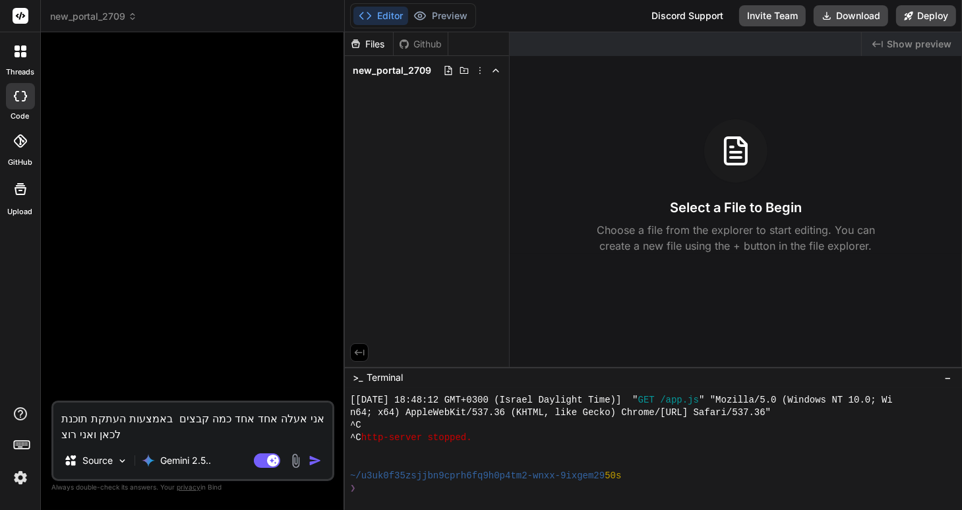
type textarea "x"
type textarea "אני אעלה אחד אחד כמה קבצים באמצעות העתקת תוכנת לכאן ואני רוצה"
type textarea "x"
type textarea "אני אעלה אחד אחד כמה קבצים באמצעות העתקת תוכנת לכאן ואני רוצה ש"
type textarea "x"
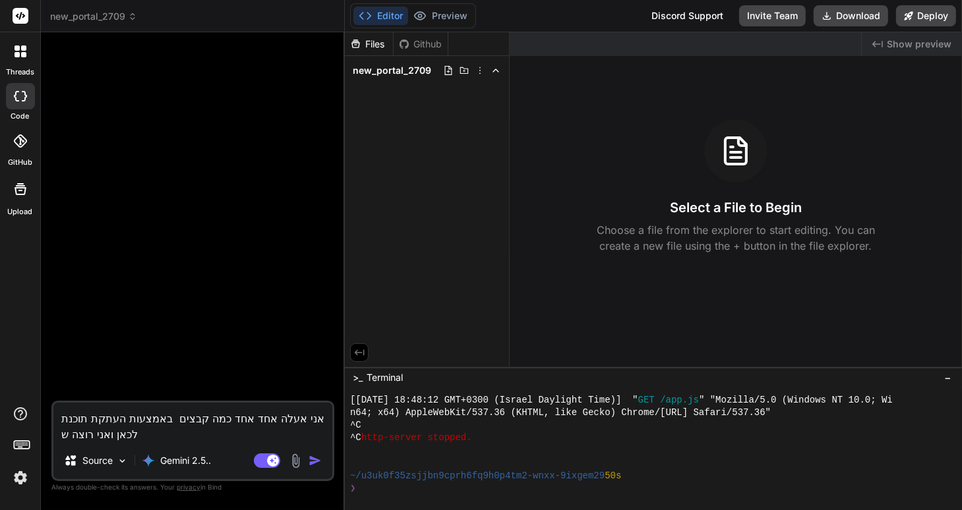
type textarea "אני אעלה אחד אחד כמה קבצים באמצעות העתקת תוכנת לכאן ואני רוצה של"
type textarea "x"
type textarea "אני אעלה אחד אחד כמה קבצים באמצעות העתקת תוכנת לכאן ואני רוצה שלא"
type textarea "x"
type textarea "אני אעלה אחד אחד כמה קבצים באמצעות העתקת תוכנת לכאן ואני רוצה שלאח"
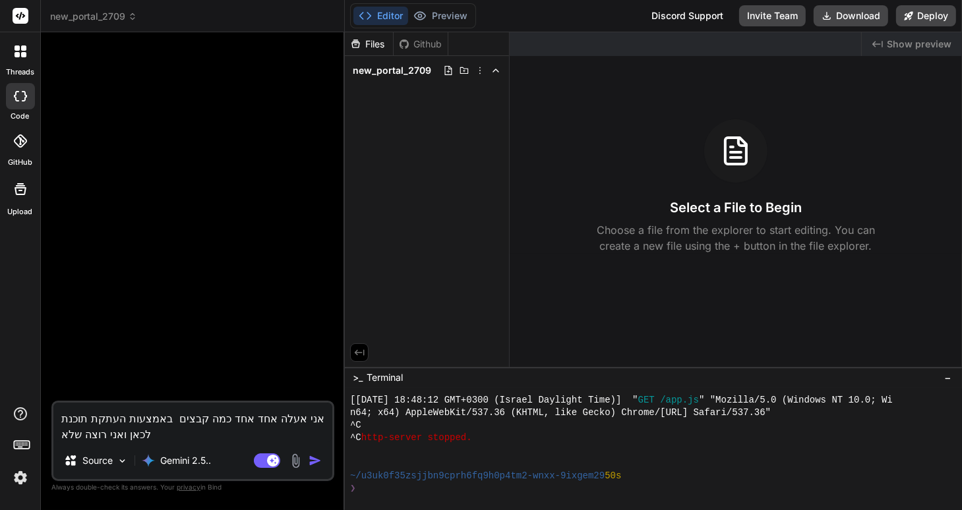
type textarea "x"
type textarea "אני אעלה אחד אחד כמה קבצים באמצעות העתקת תוכנת לכאן ואני רוצה שלאחר"
type textarea "x"
type textarea "אני אעלה אחד אחד כמה קבצים באמצעות העתקת תוכנת לכאן ואני רוצה שלאחר"
type textarea "x"
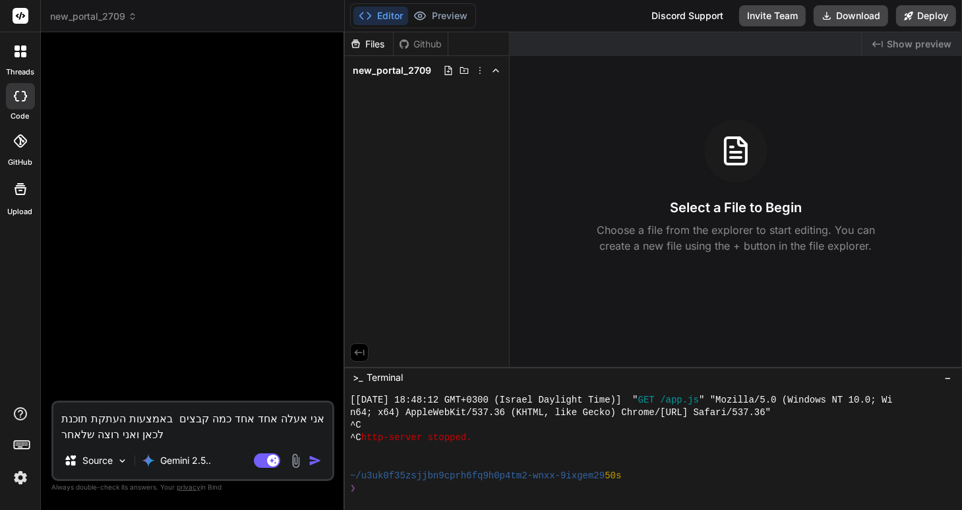
type textarea "אני אעלה אחד אחד כמה קבצים באמצעות העתקת תוכנת לכאן ואני רוצה שלאחר מ"
type textarea "x"
type textarea "אני אעלה אחד אחד כמה קבצים באמצעות העתקת תוכנת לכאן ואני רוצה שלאחר מכ"
type textarea "x"
type textarea "אני אעלה אחד אחד כמה קבצים באמצעות העתקת תוכנת לכאן ואני רוצה שלאחר מכן"
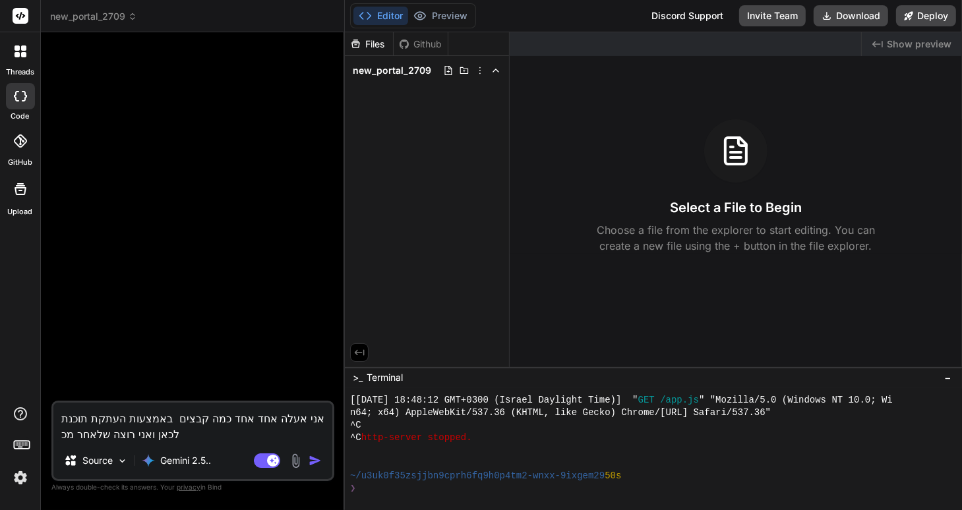
type textarea "x"
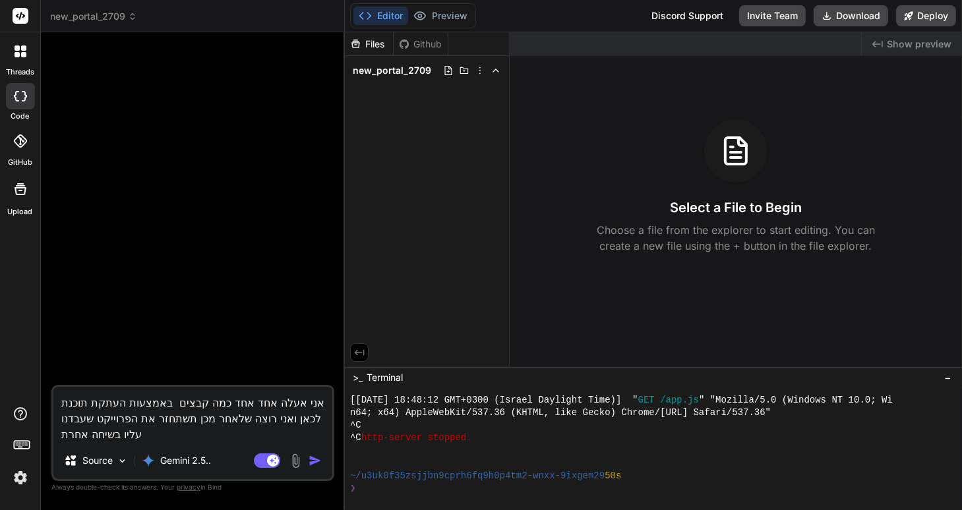
click at [298, 461] on img at bounding box center [295, 461] width 15 height 15
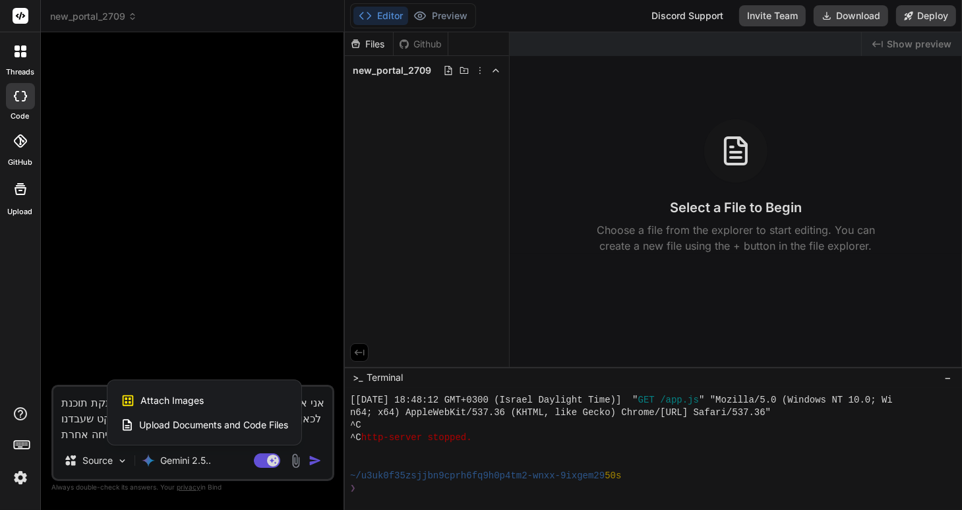
click at [181, 422] on span "Upload Documents and Code Files" at bounding box center [213, 425] width 149 height 13
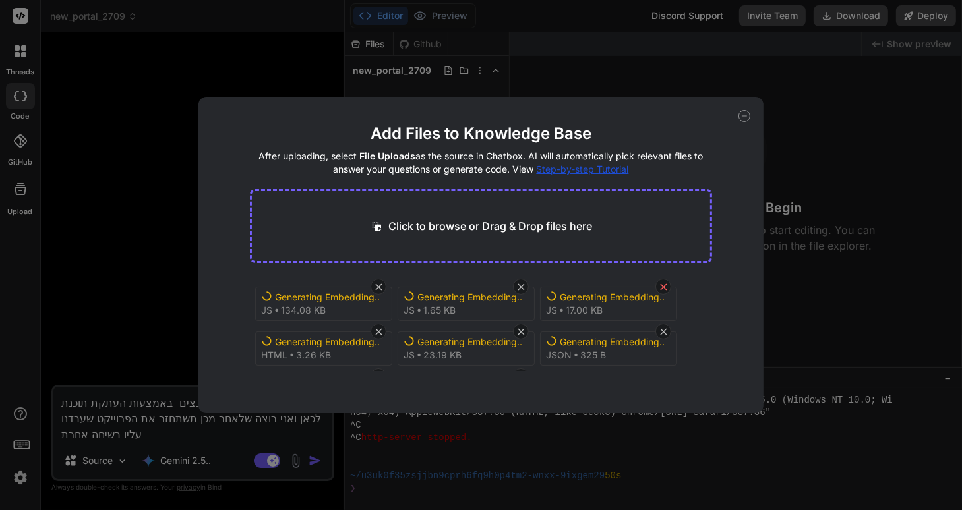
click at [665, 283] on icon at bounding box center [663, 286] width 11 height 11
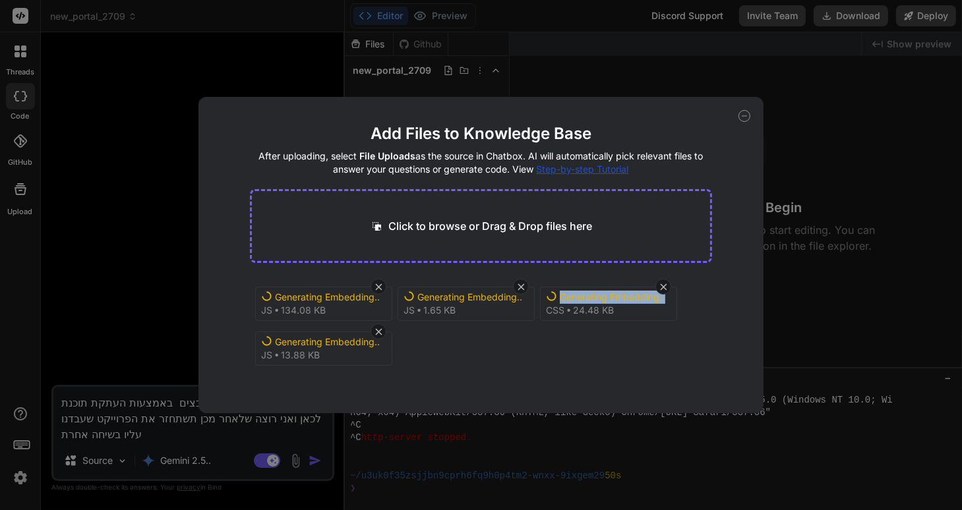
click at [665, 283] on icon at bounding box center [663, 286] width 11 height 11
click at [519, 282] on icon at bounding box center [521, 286] width 11 height 11
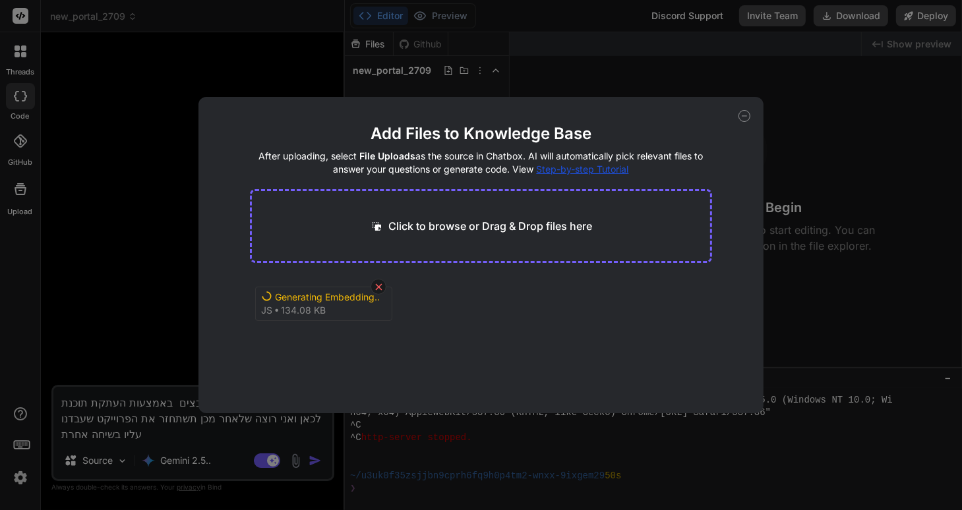
click at [380, 285] on icon at bounding box center [378, 286] width 7 height 7
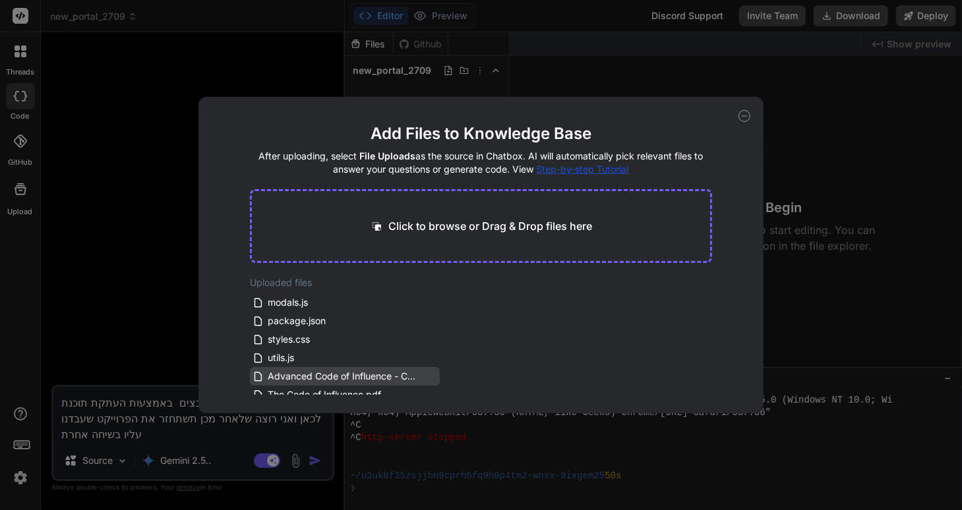
scroll to position [79, 0]
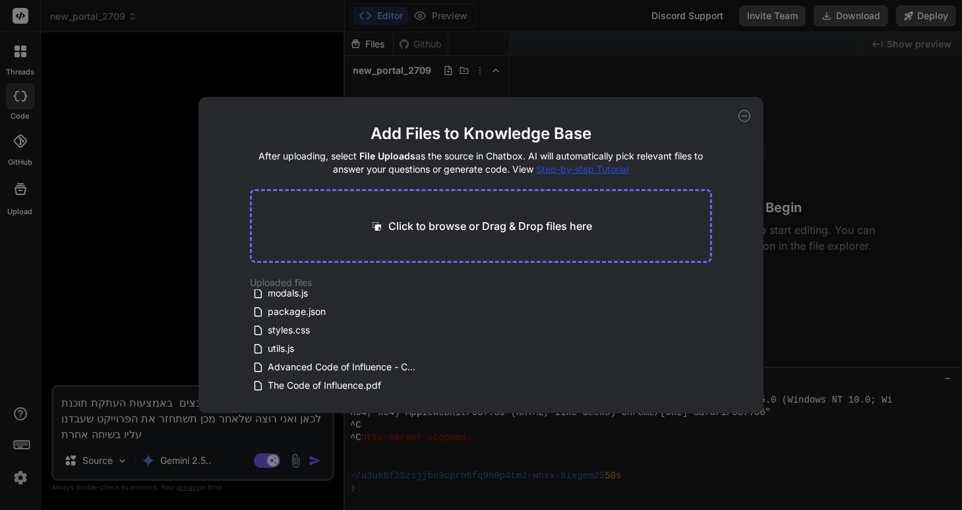
click at [744, 111] on icon at bounding box center [744, 116] width 12 height 12
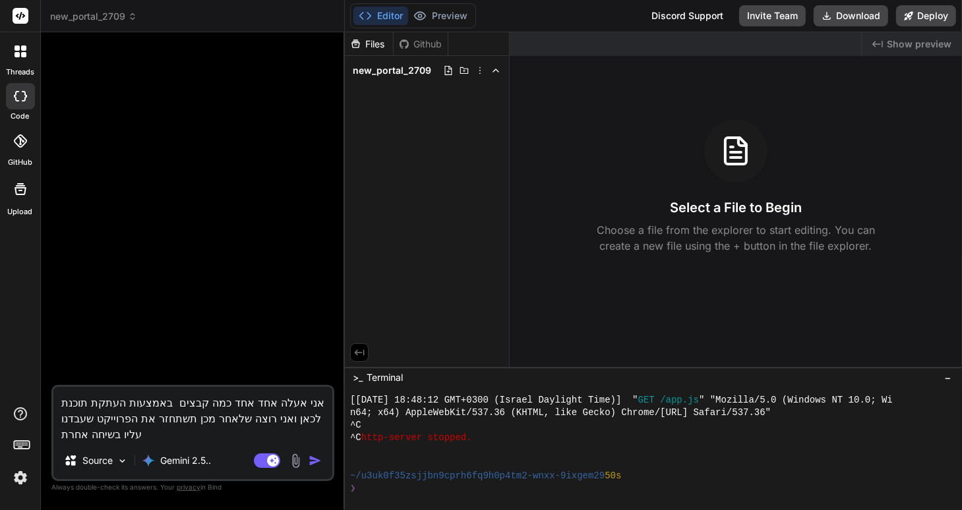
click at [129, 434] on textarea "אני אעלה אחד אחד כמה קבצים באמצעות העתקת תוכנת לכאן ואני רוצה שלאחר מכן תשתחזר …" at bounding box center [192, 414] width 279 height 55
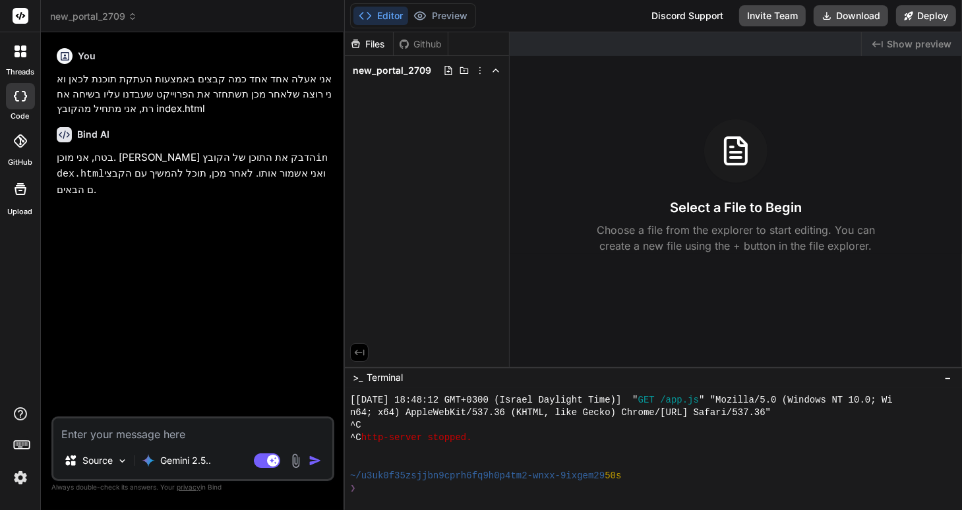
paste textarea "<!LOREMIP dolo> <sita cons="ad" eli="sed"> <doei> <temp incidid="UTL-5"> <etdo …"
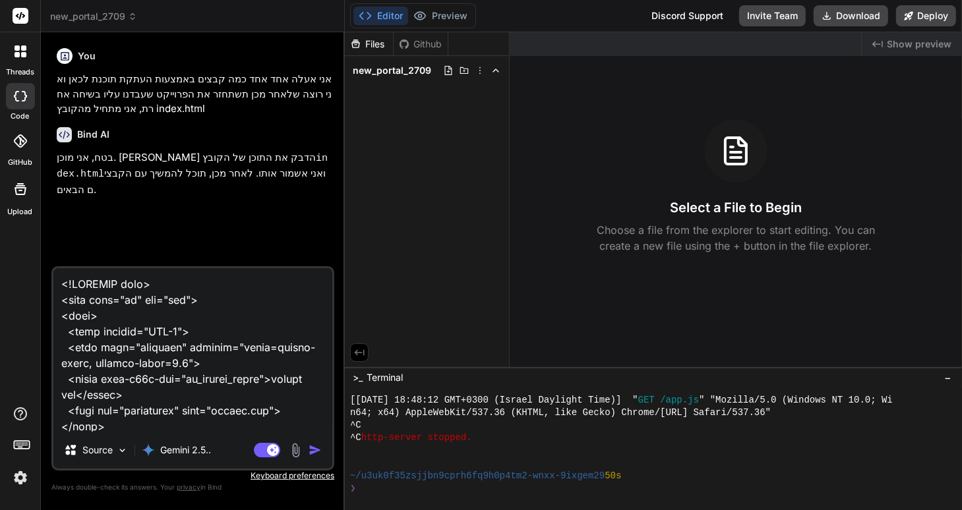
scroll to position [1535, 0]
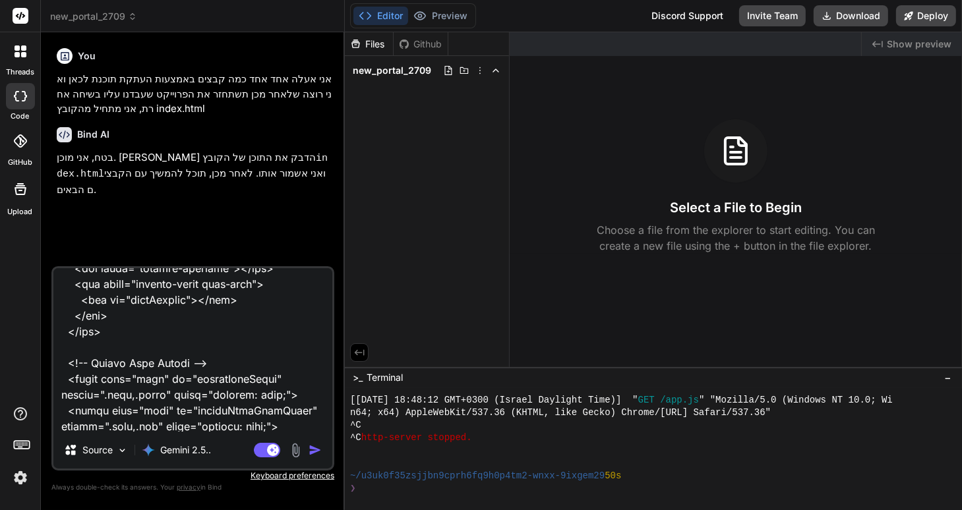
click at [314, 448] on img "button" at bounding box center [315, 450] width 13 height 13
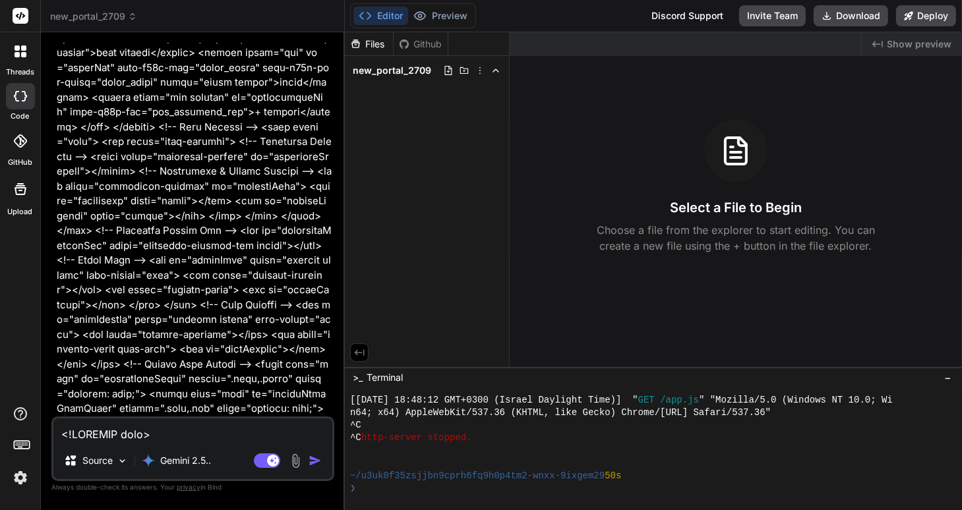
scroll to position [547, 0]
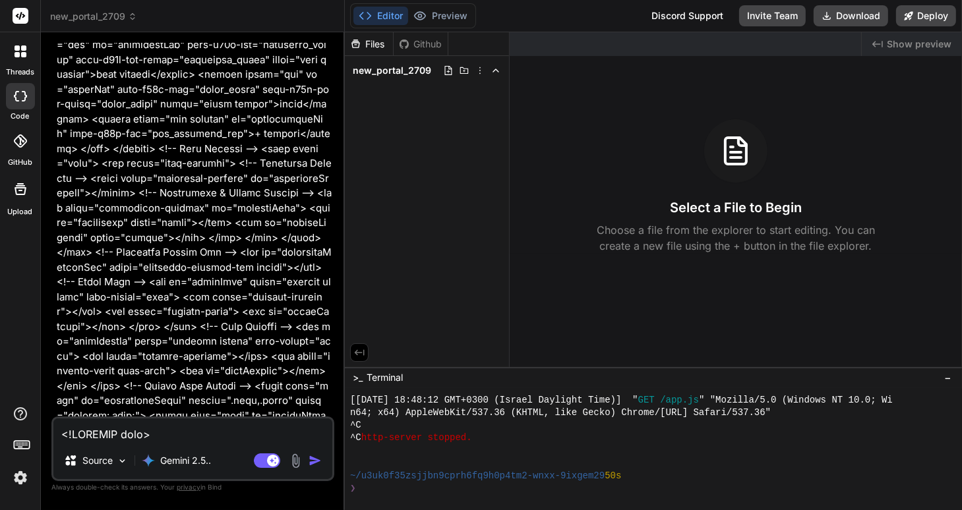
click at [74, 434] on textarea at bounding box center [192, 431] width 279 height 24
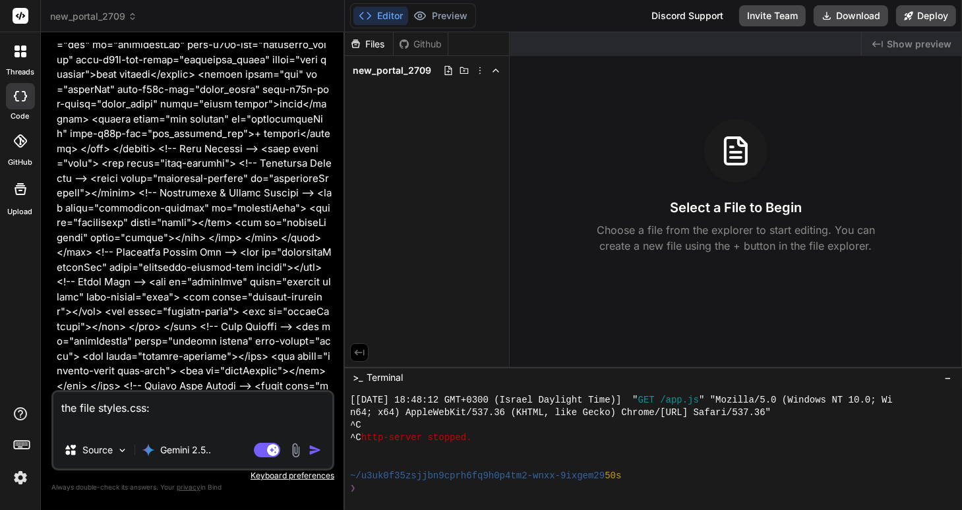
scroll to position [569, 0]
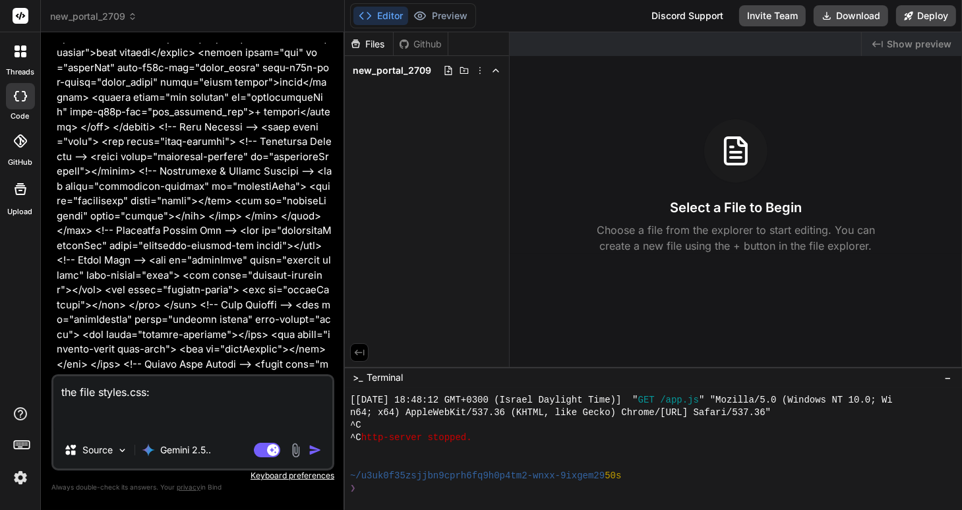
paste textarea ":root { --bg-image: url('[URL][DOMAIN_NAME]); --bg-solid: #f1f5f9; --bg: rgba(2…"
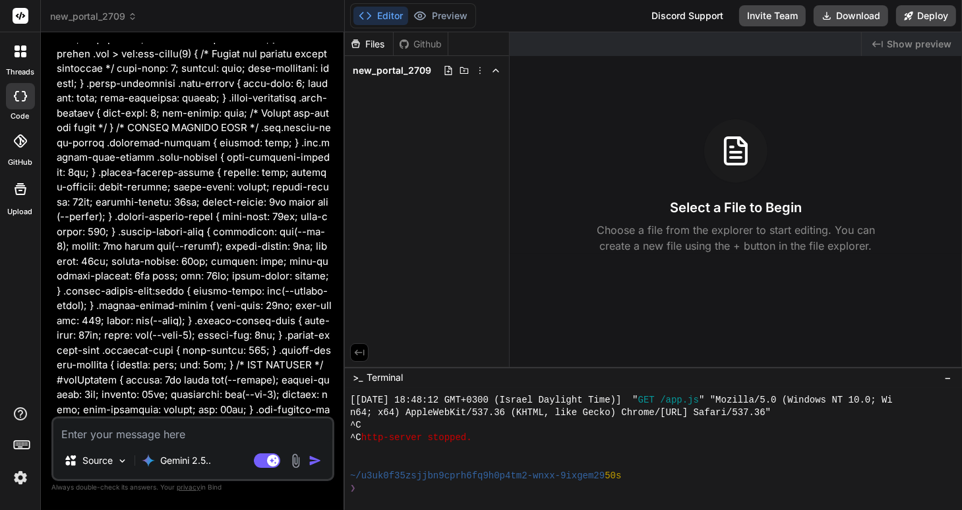
scroll to position [6017, 0]
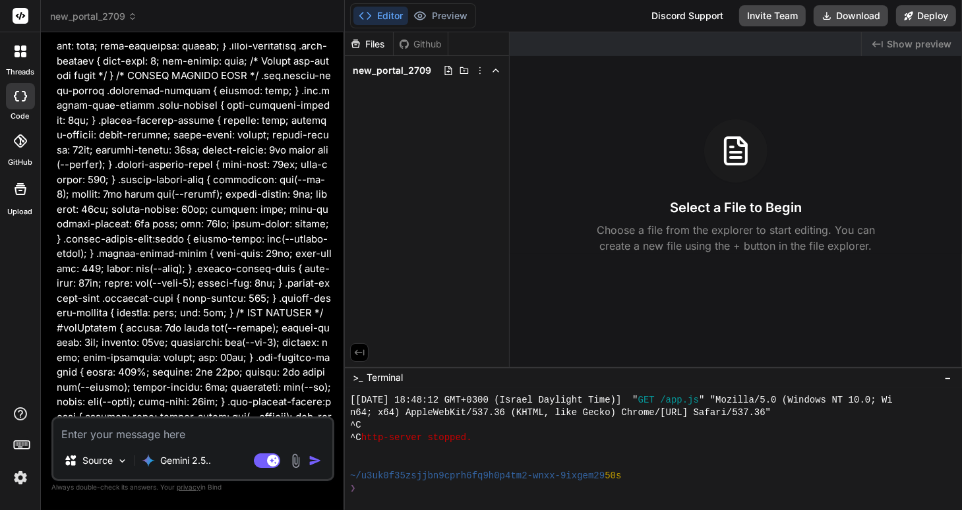
click at [95, 430] on textarea at bounding box center [192, 431] width 279 height 24
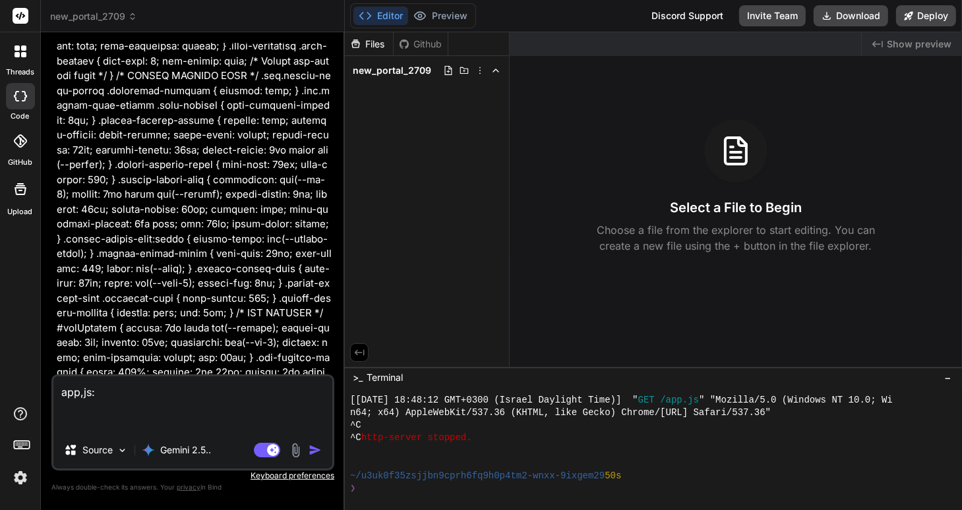
click at [89, 394] on textarea "app,js:" at bounding box center [192, 403] width 279 height 55
click at [105, 392] on textarea "app.js:" at bounding box center [192, 403] width 279 height 55
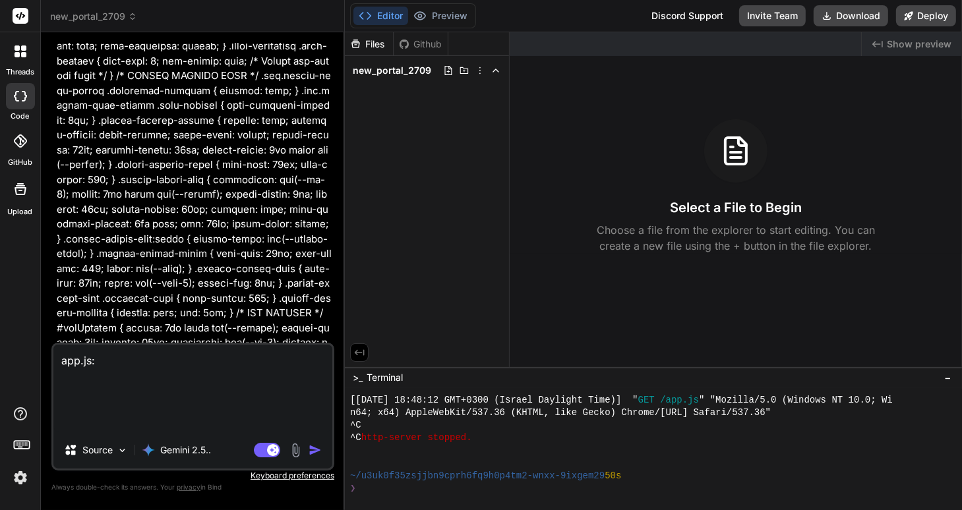
paste textarea "import { translations } from './i18n.js'; // Global error handler window.onerro…"
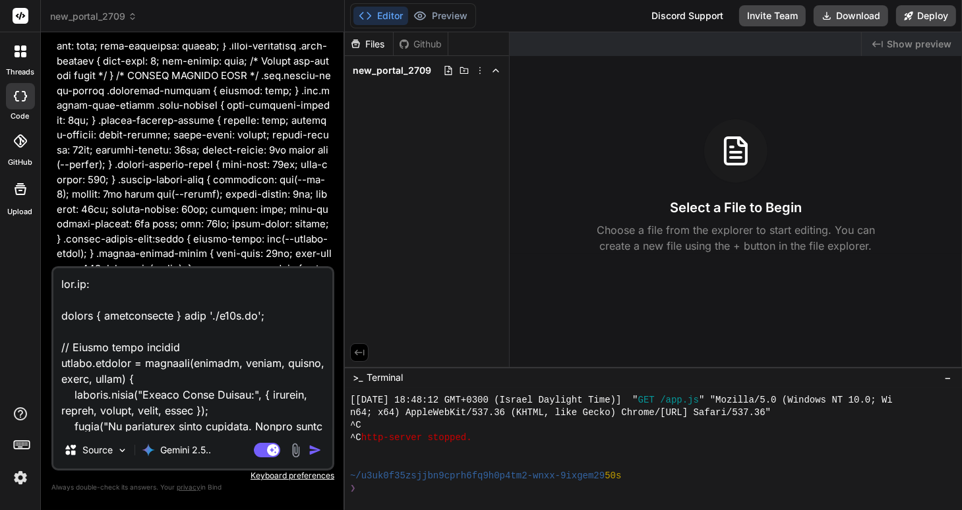
scroll to position [75754, 0]
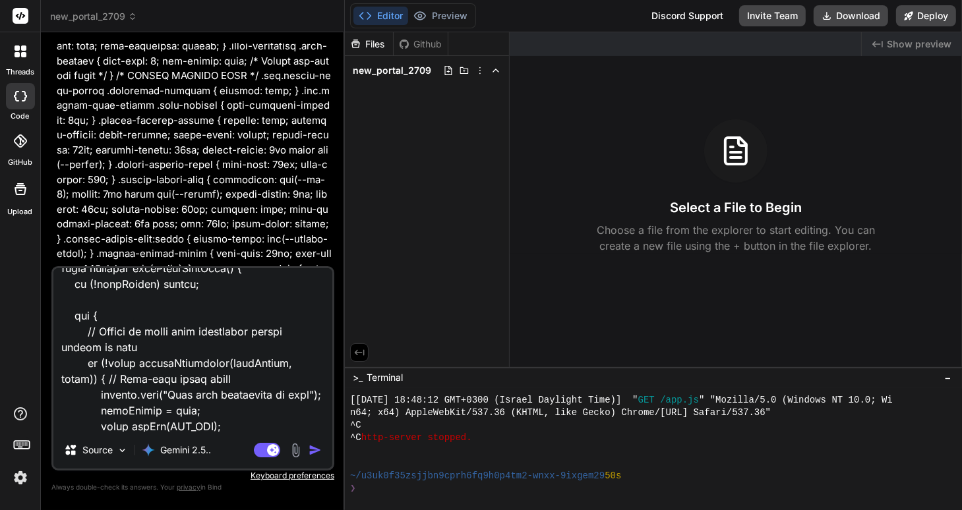
click at [312, 453] on img "button" at bounding box center [315, 450] width 13 height 13
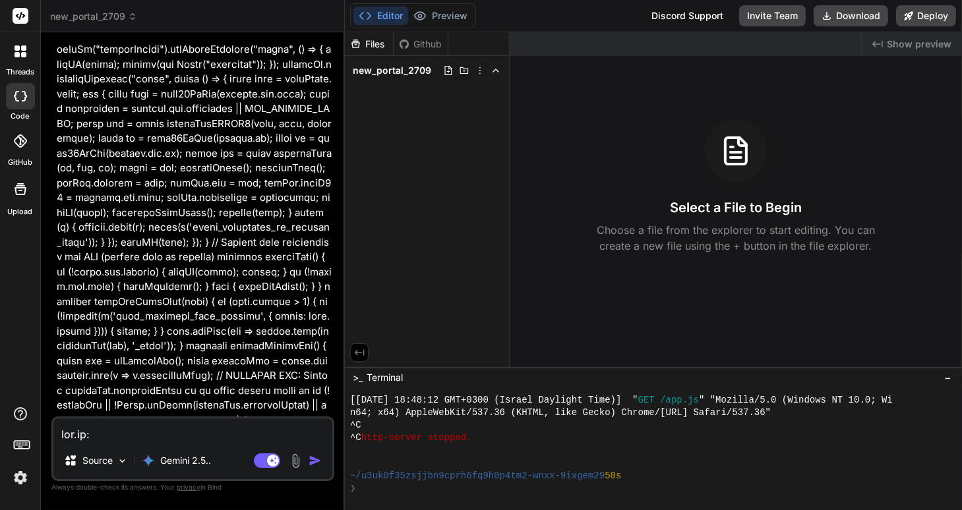
scroll to position [33765, 0]
click at [74, 427] on textarea at bounding box center [192, 431] width 279 height 24
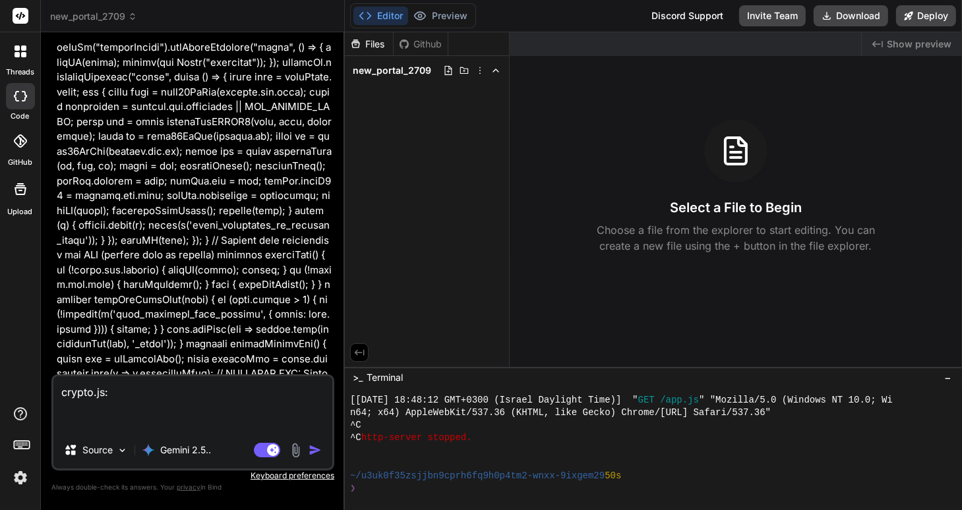
paste textarea "// Crypto utilities for encryption/decryption export function randomBytes(size)…"
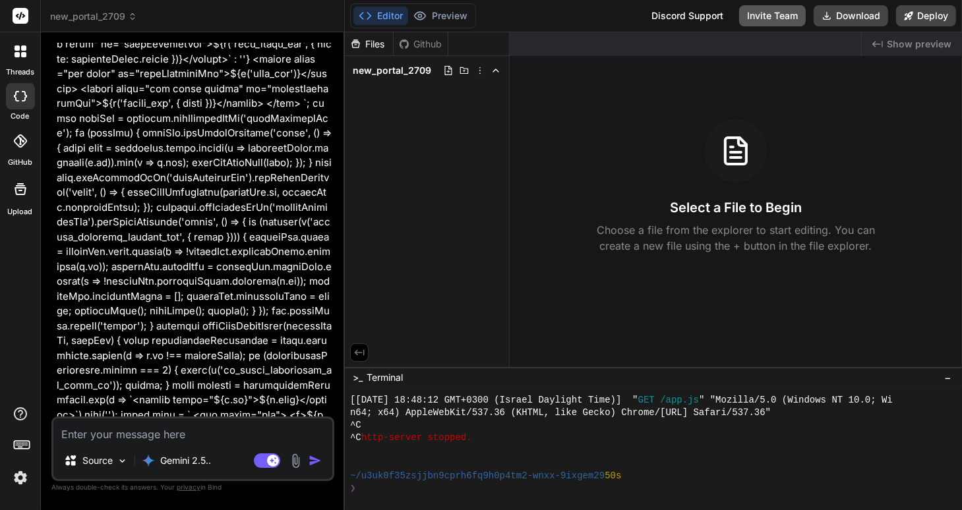
scroll to position [34221, 0]
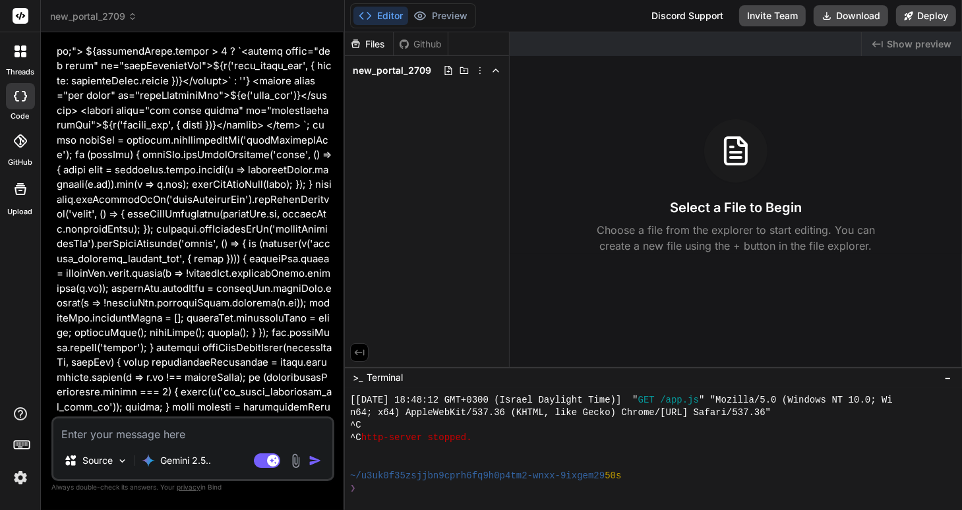
click at [66, 434] on textarea at bounding box center [192, 431] width 279 height 24
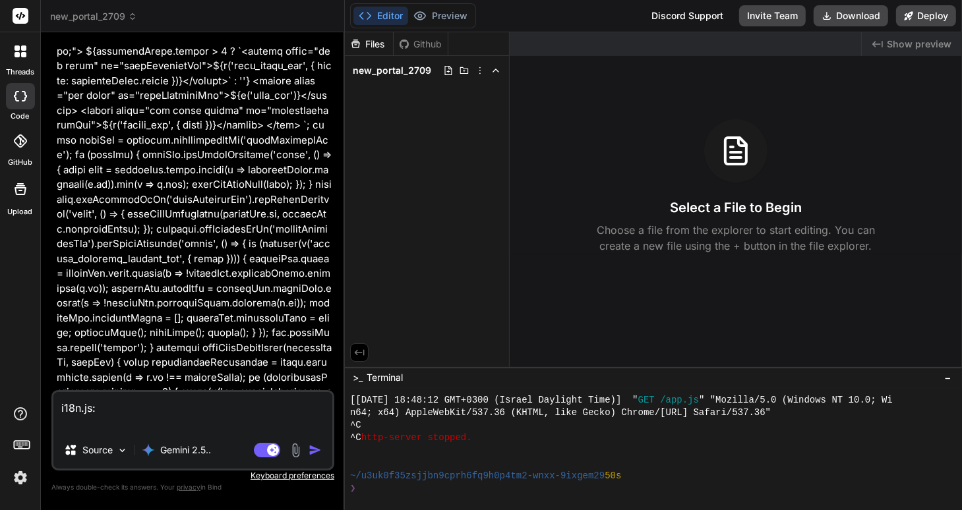
scroll to position [34243, 0]
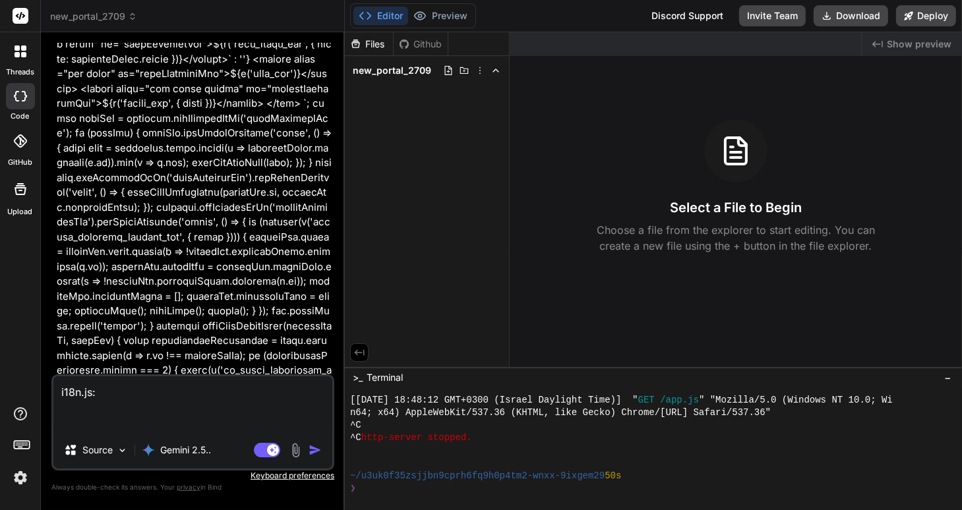
paste textarea "loremi dolor sitametconse = { // Adipisc EL "se_doeius_tempo": { "in": "utlabo …"
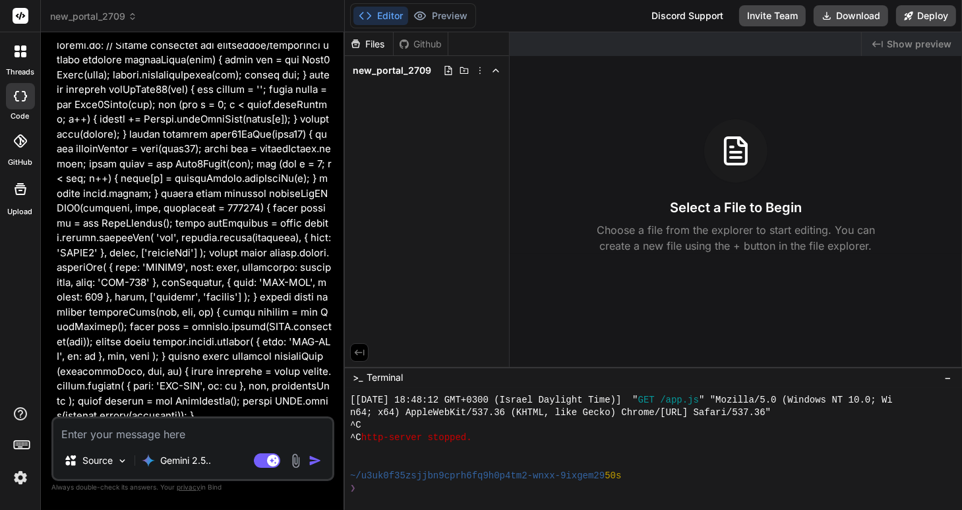
scroll to position [37851, 0]
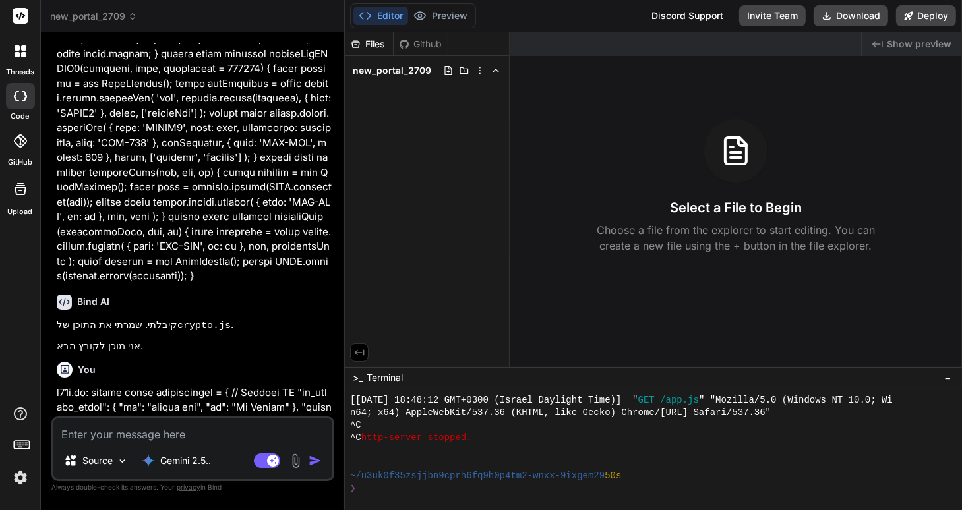
click at [80, 434] on textarea at bounding box center [192, 431] width 279 height 24
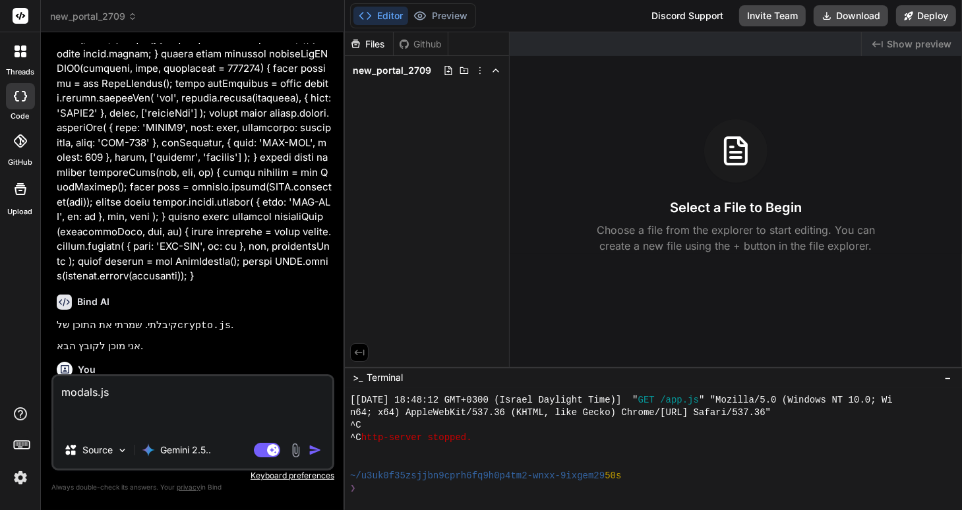
paste textarea "import { state, saveState, rebuildTags, reorderAndRenumberCategories, uid, svgI…"
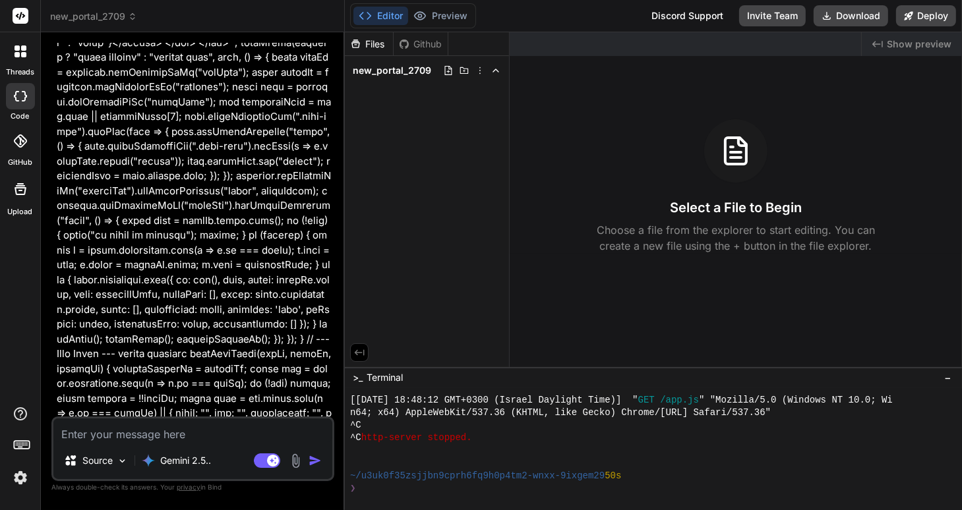
scroll to position [42879, 0]
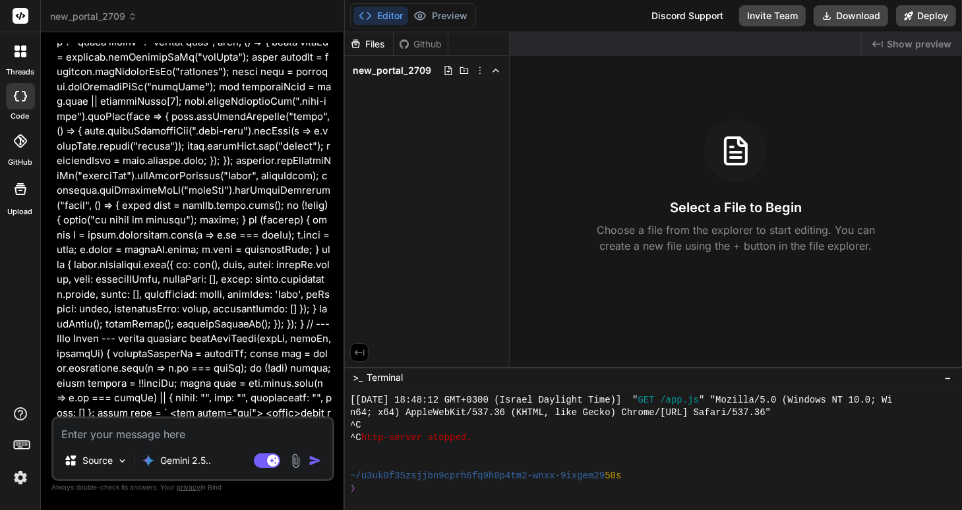
click at [69, 428] on textarea at bounding box center [192, 431] width 279 height 24
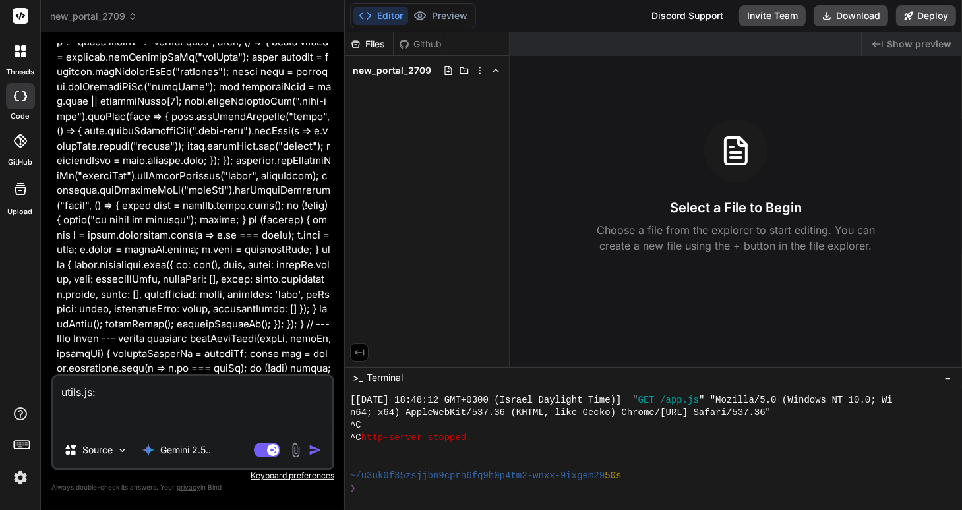
paste textarea "import { hashPassword, verifyPassword, encryptData, decryptData } from './crypt…"
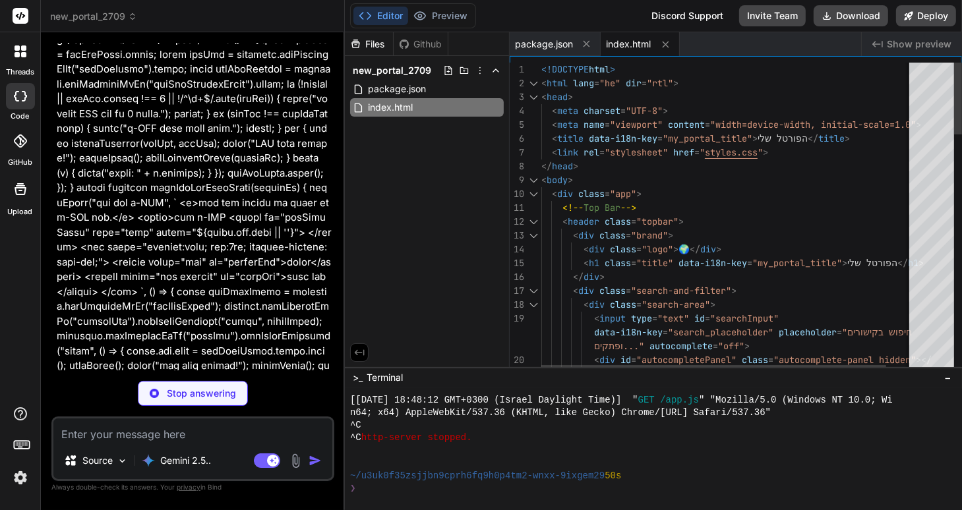
scroll to position [46106, 0]
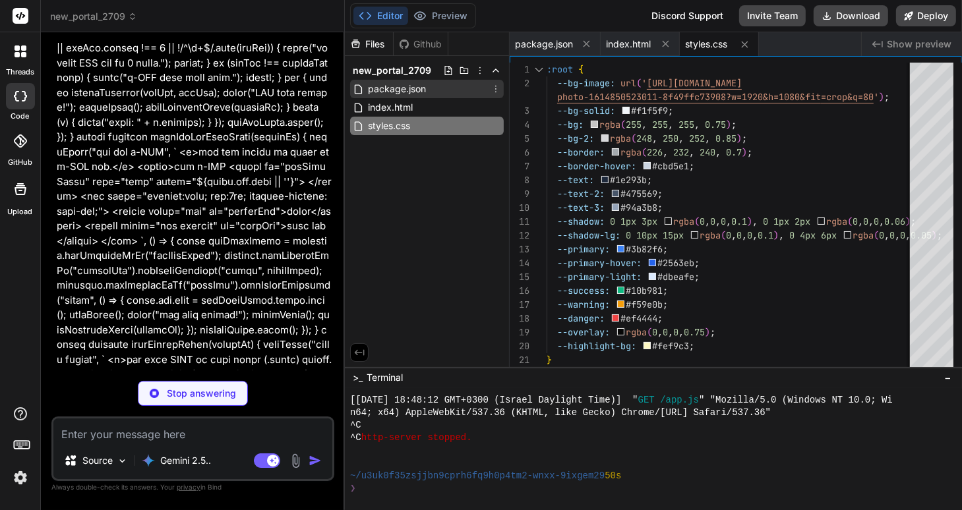
click at [396, 90] on span "package.json" at bounding box center [397, 89] width 61 height 16
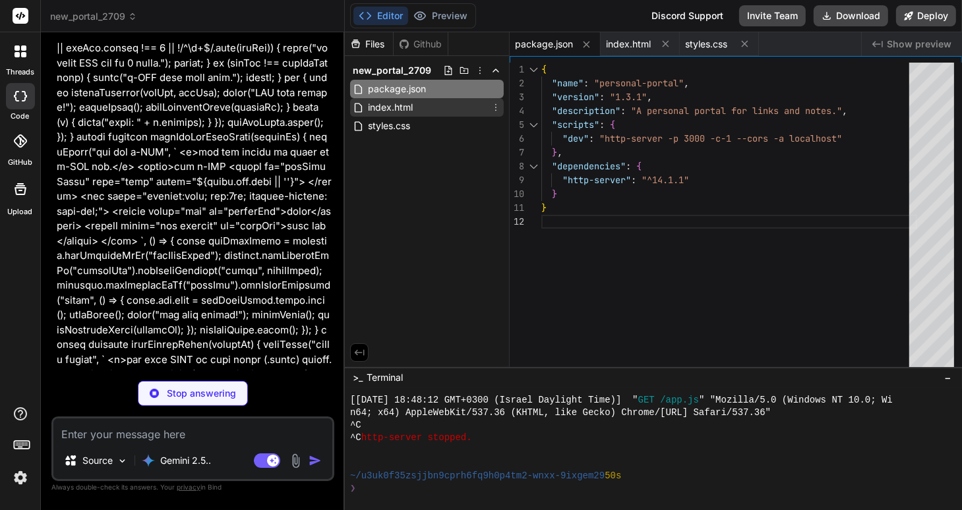
click at [390, 107] on span "index.html" at bounding box center [390, 108] width 47 height 16
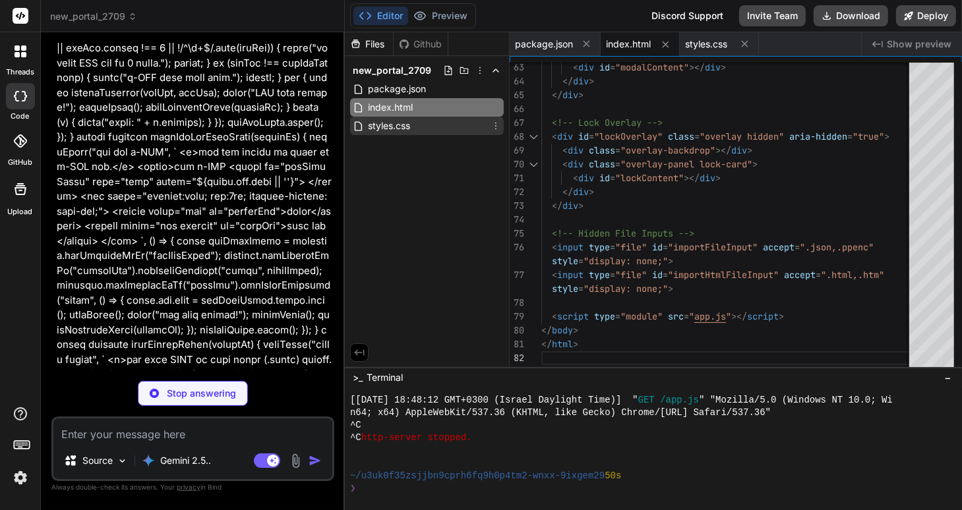
click at [379, 127] on span "styles.css" at bounding box center [389, 126] width 45 height 16
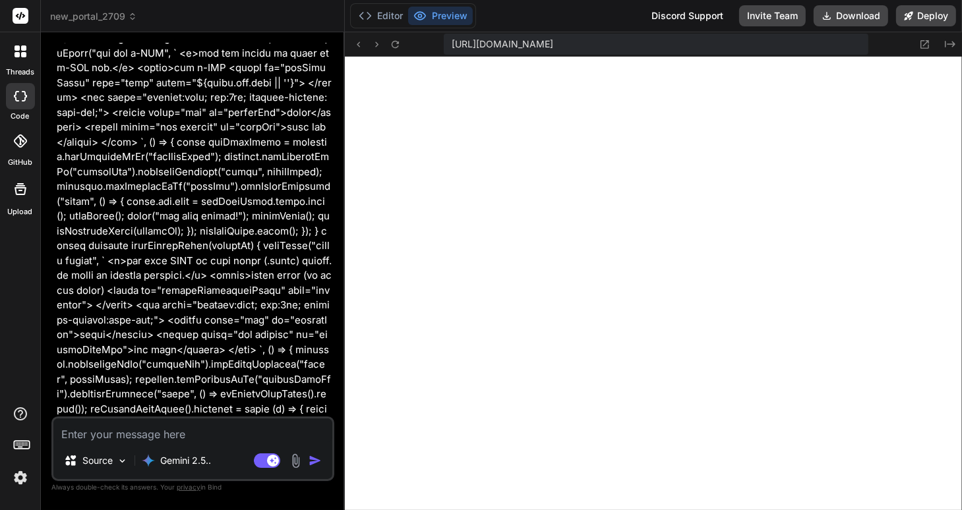
scroll to position [46257, 0]
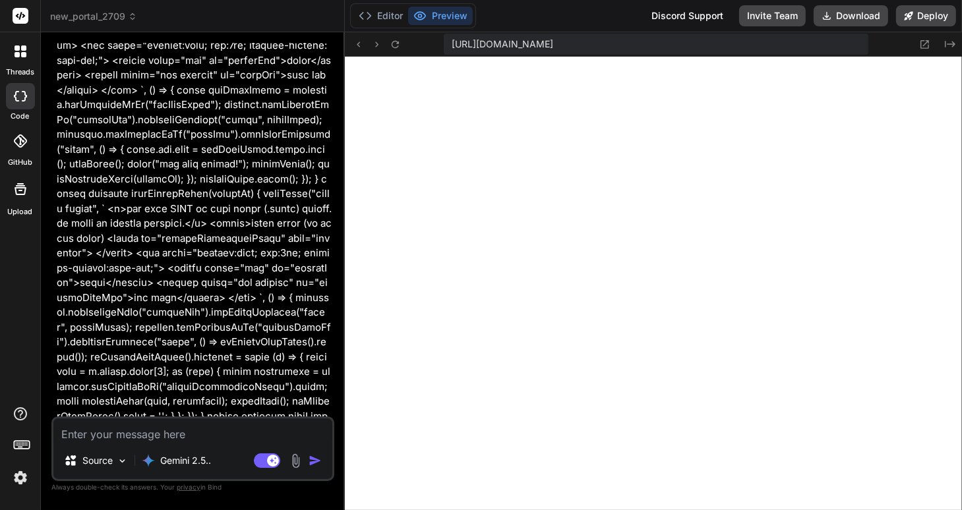
click at [107, 439] on textarea at bounding box center [192, 431] width 279 height 24
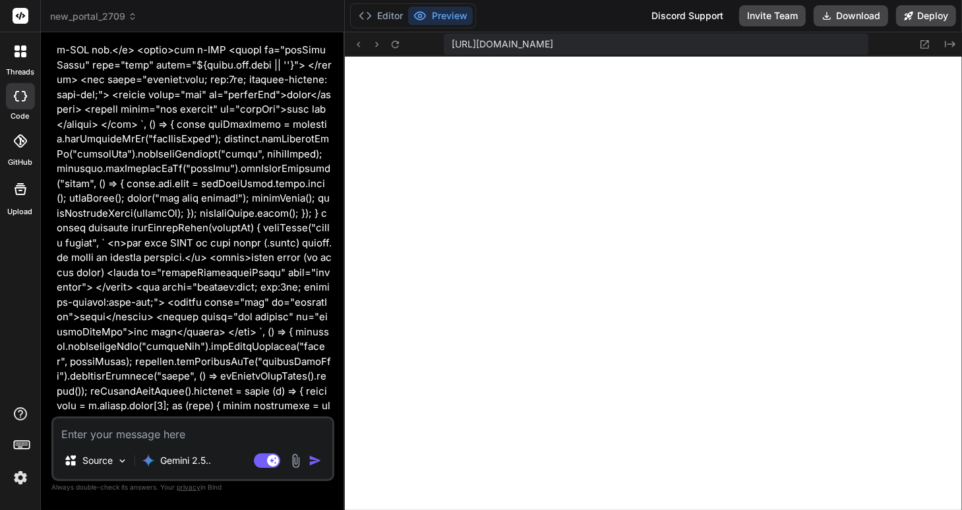
scroll to position [46152, 0]
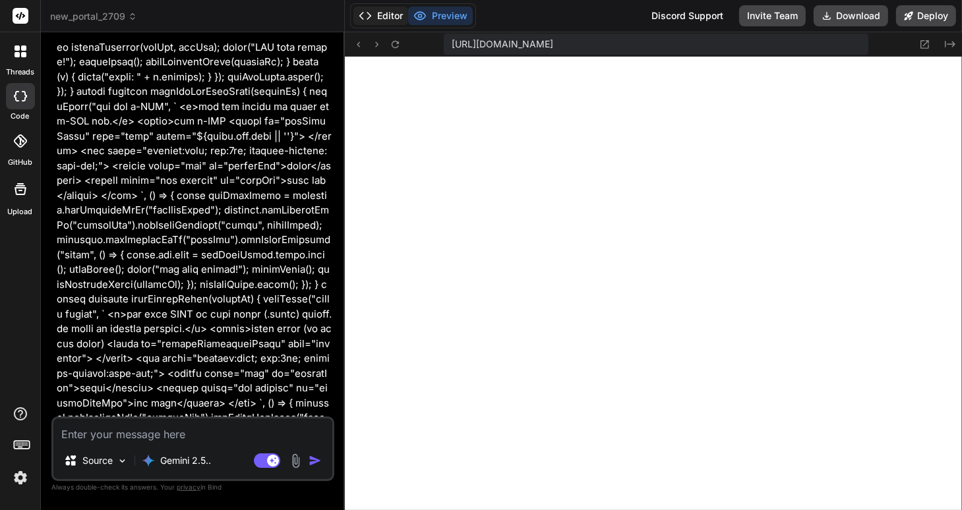
click at [384, 9] on button "Editor" at bounding box center [380, 16] width 55 height 18
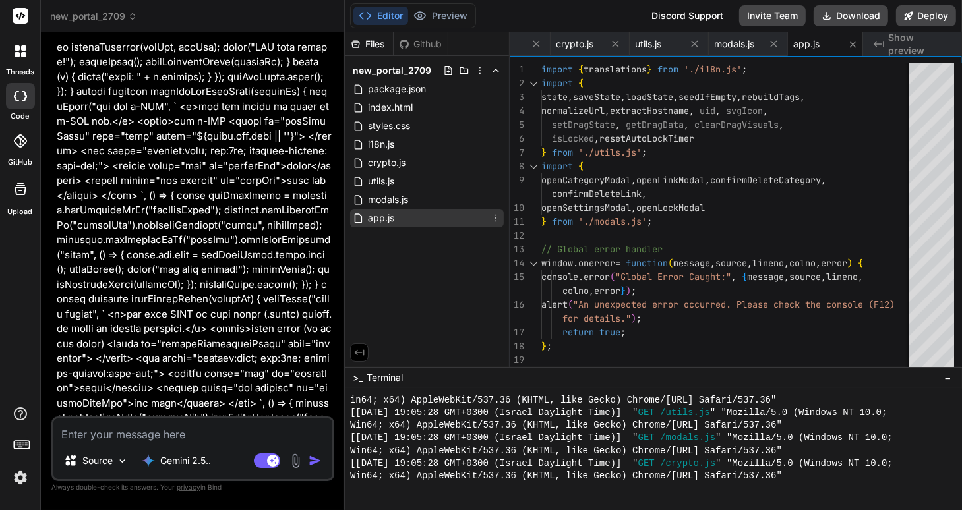
click at [377, 222] on span "app.js" at bounding box center [381, 218] width 29 height 16
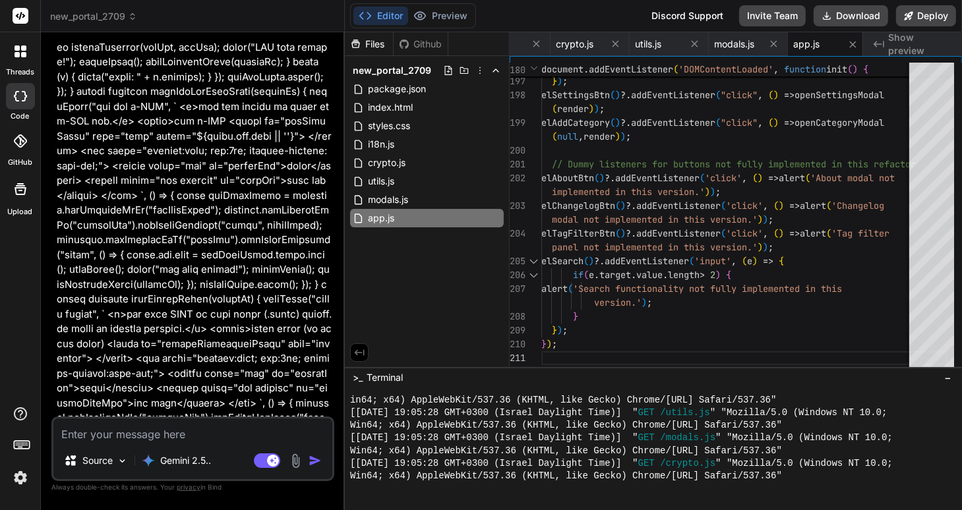
click at [82, 435] on textarea at bounding box center [192, 431] width 279 height 24
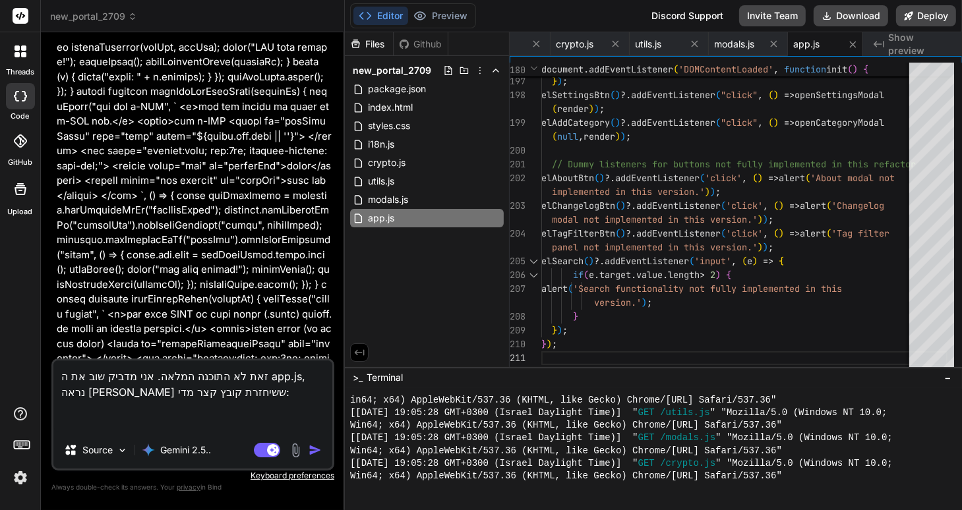
paste textarea "import { translations } from './i18n.js'; // Global error handler window.onerro…"
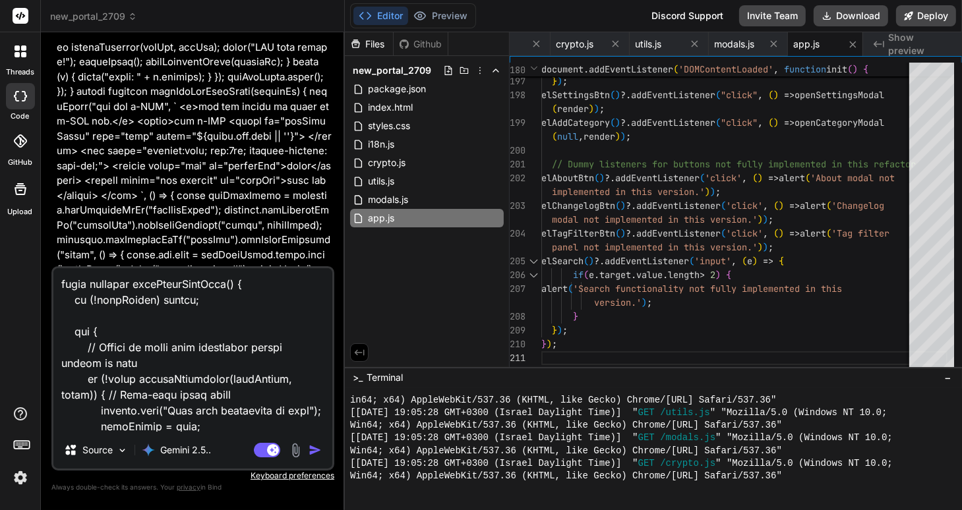
scroll to position [75772, 0]
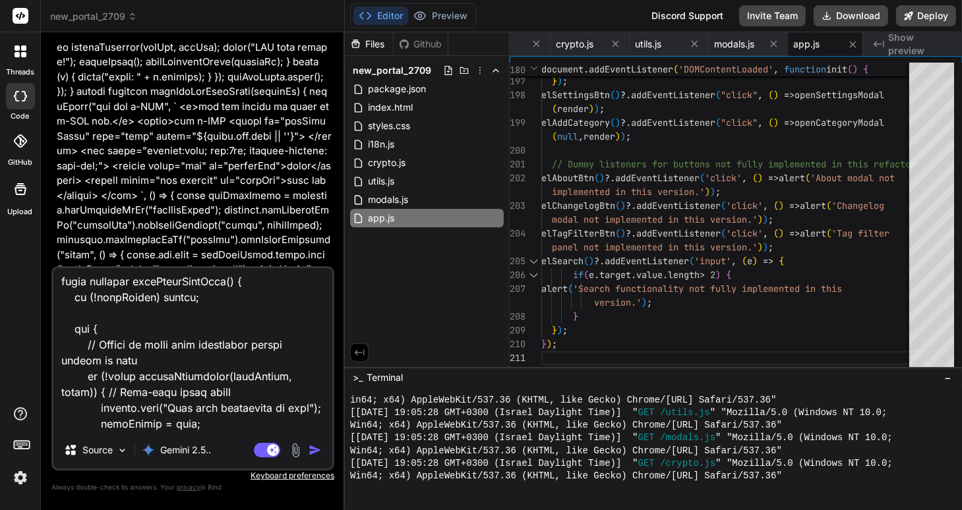
click at [313, 448] on img "button" at bounding box center [315, 450] width 13 height 13
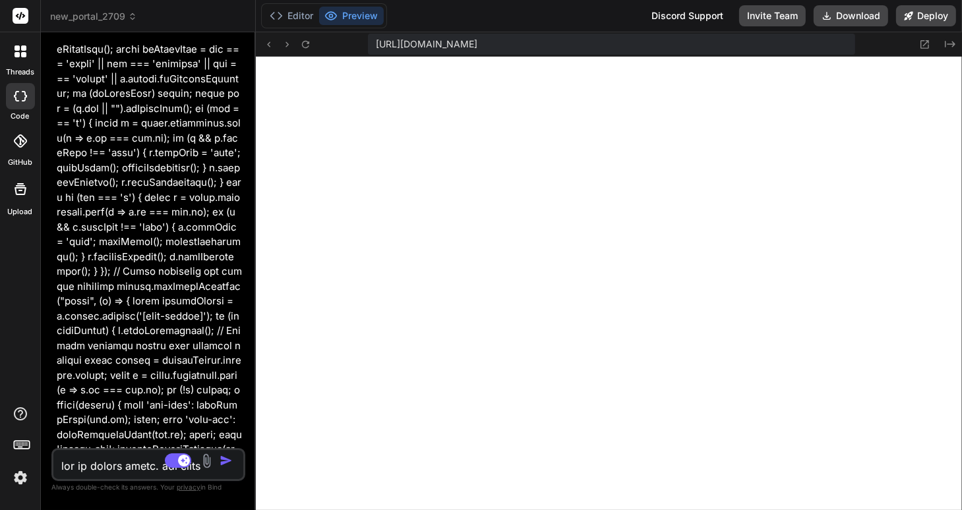
scroll to position [96335, 0]
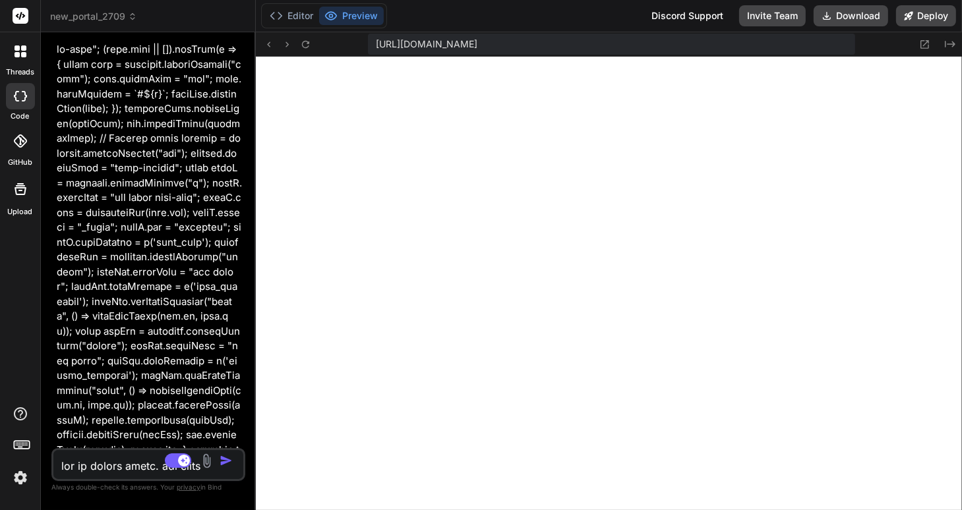
drag, startPoint x: 344, startPoint y: 135, endPoint x: 224, endPoint y: 138, distance: 120.0
click at [224, 138] on div "Bind AI Web Search Created with Pixso. Code Generator You אני אעלה אחד אחד כמה …" at bounding box center [148, 271] width 215 height 478
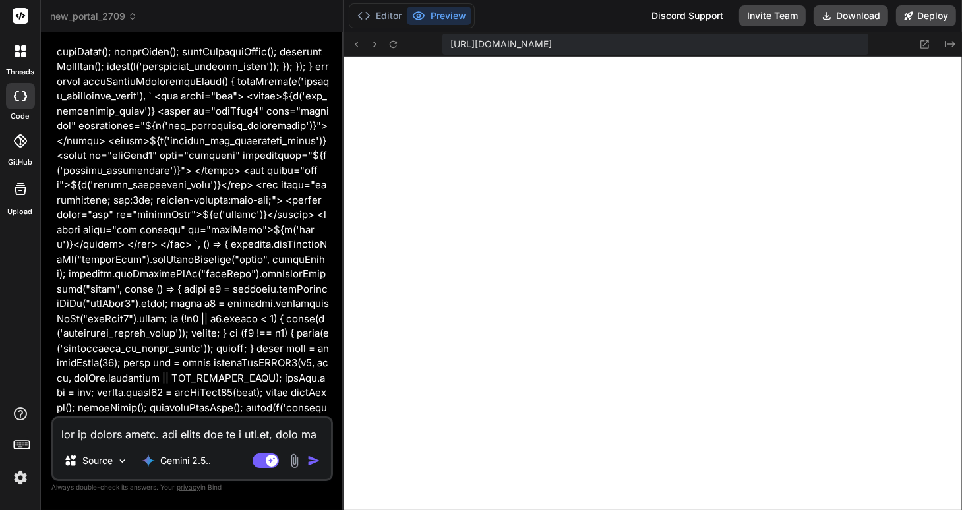
drag, startPoint x: 255, startPoint y: 155, endPoint x: 316, endPoint y: 156, distance: 60.7
click at [318, 156] on div "Bind AI Web Search Created with Pixso. Code Generator You אני אעלה אחד אחד כמה …" at bounding box center [192, 271] width 303 height 478
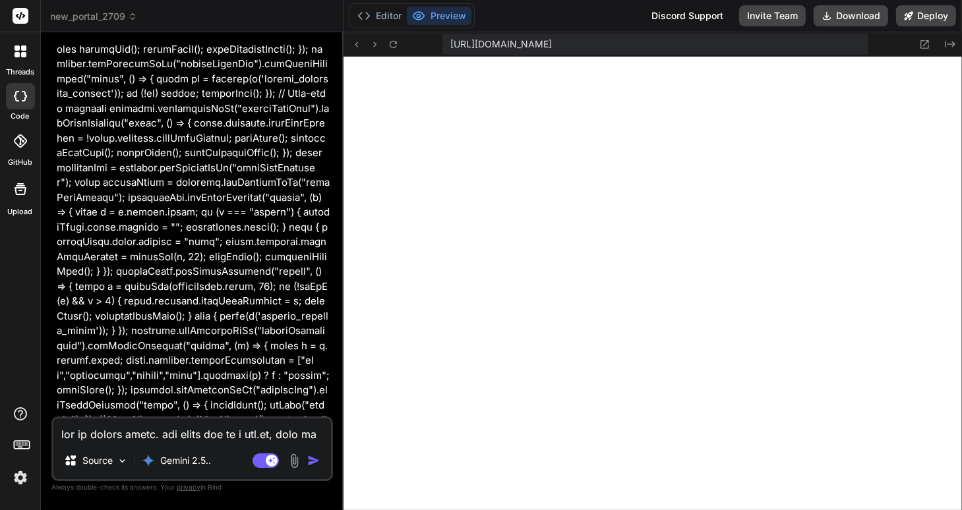
scroll to position [70844, 0]
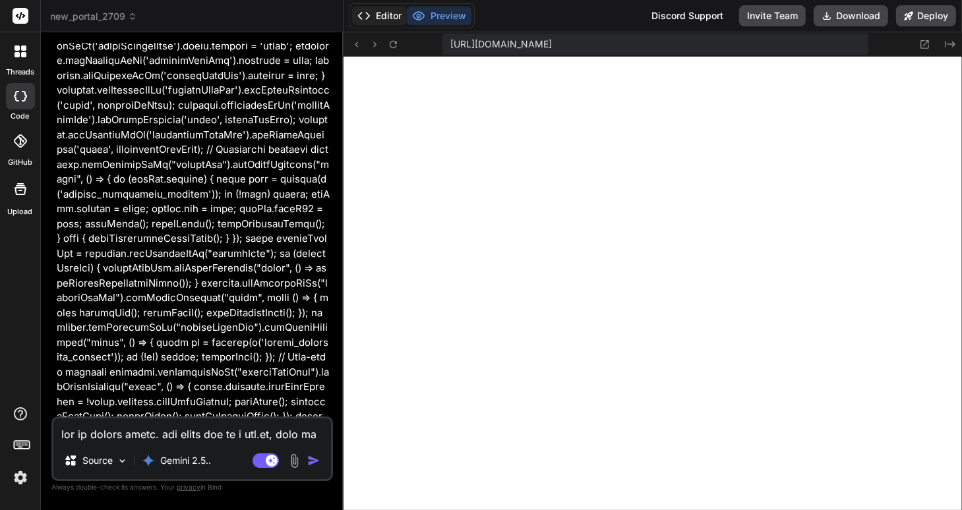
click at [380, 16] on button "Editor" at bounding box center [379, 16] width 55 height 18
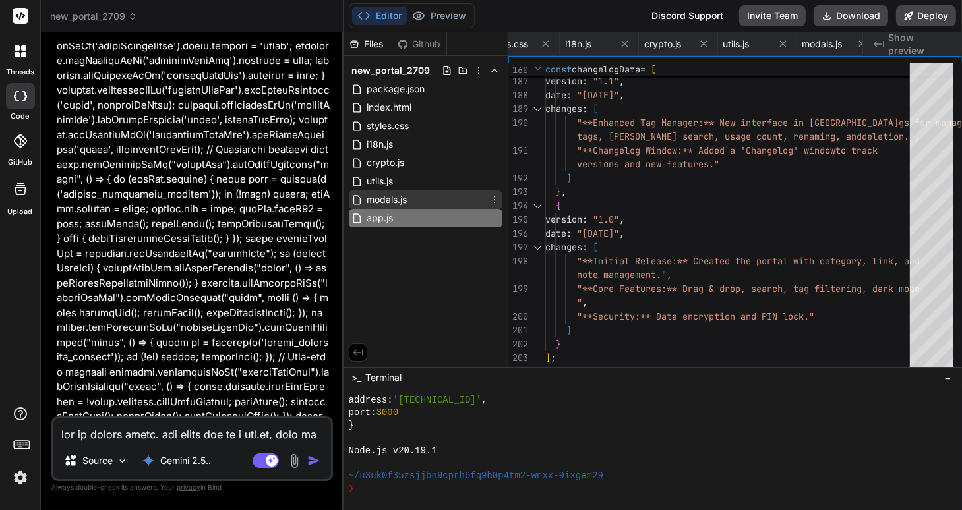
click at [379, 196] on span "modals.js" at bounding box center [386, 200] width 43 height 16
